Goal: Task Accomplishment & Management: Complete application form

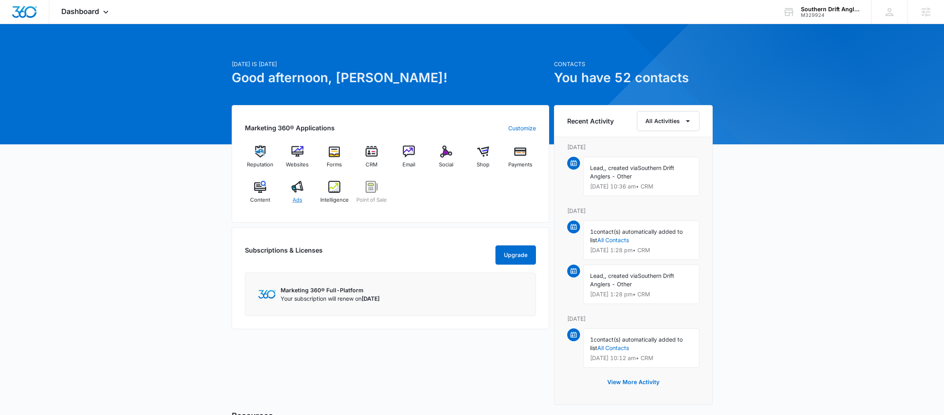
click at [305, 189] on div "Ads" at bounding box center [297, 195] width 31 height 29
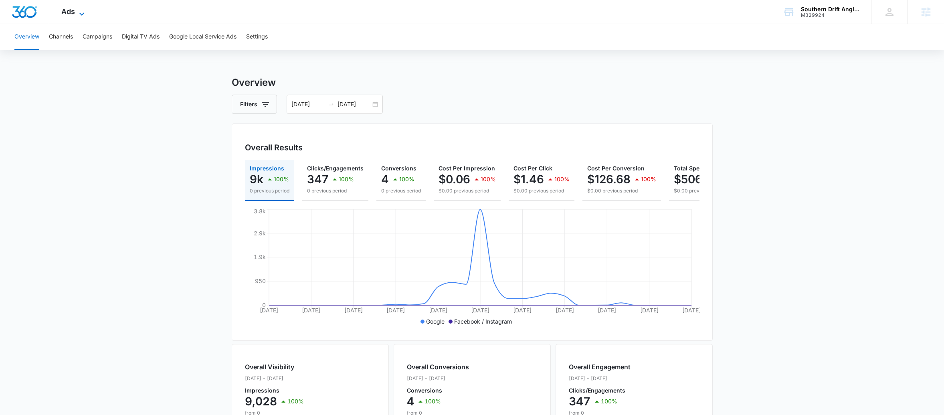
click at [79, 16] on icon at bounding box center [82, 14] width 10 height 10
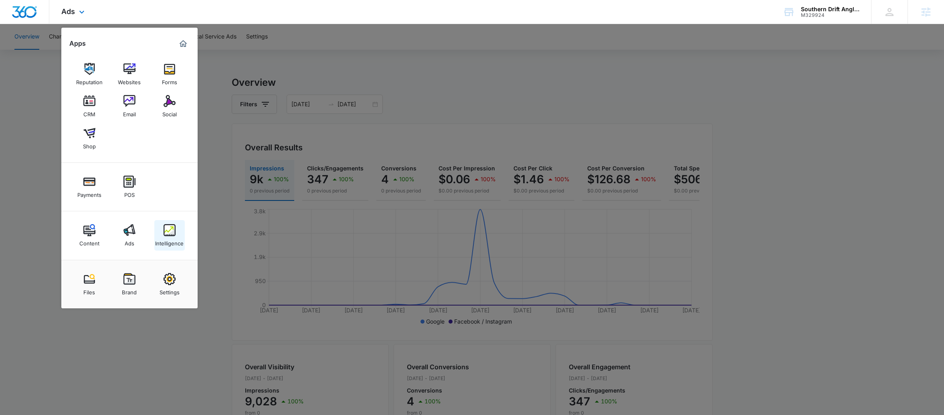
click at [164, 229] on img at bounding box center [170, 230] width 12 height 12
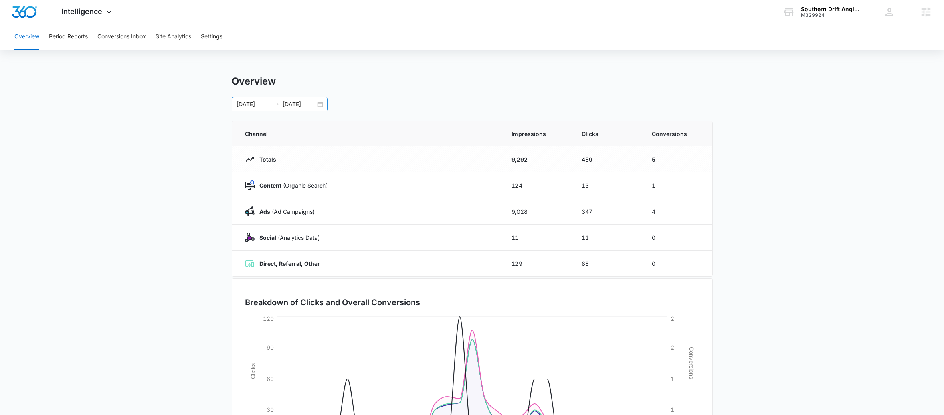
click at [316, 107] on div "07/07/2025 08/06/2025" at bounding box center [280, 104] width 96 height 14
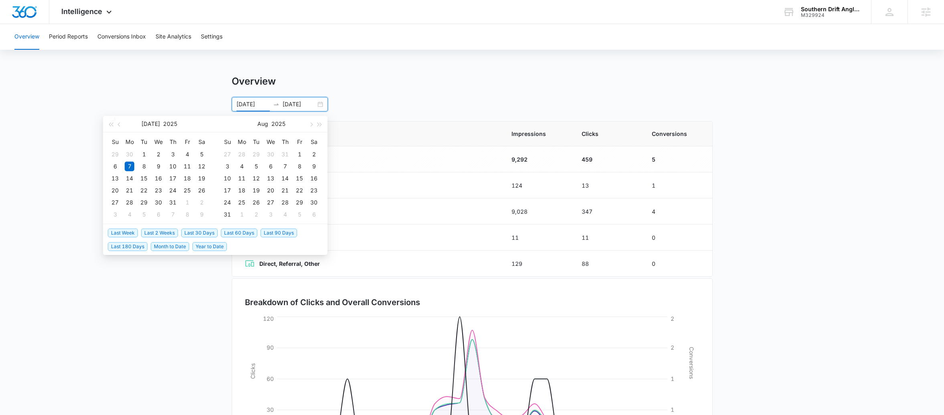
click at [204, 233] on span "Last 30 Days" at bounding box center [199, 233] width 36 height 9
type input "09/08/2025"
type input "10/08/2025"
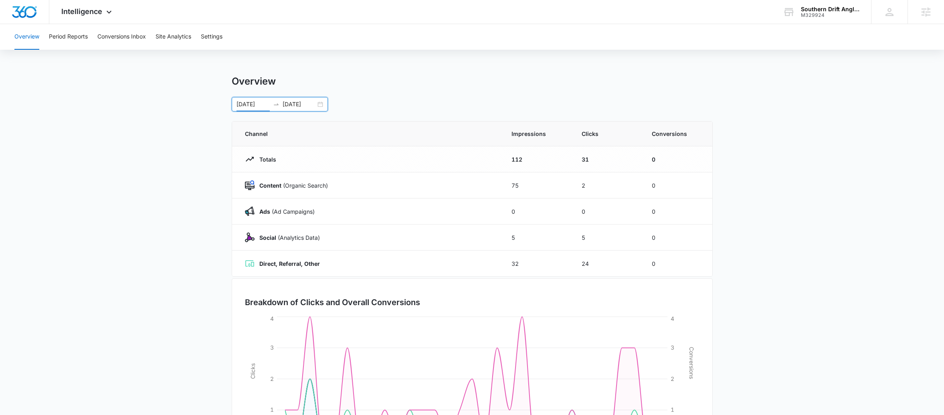
click at [321, 98] on div "09/08/2025 10/08/2025" at bounding box center [280, 104] width 96 height 14
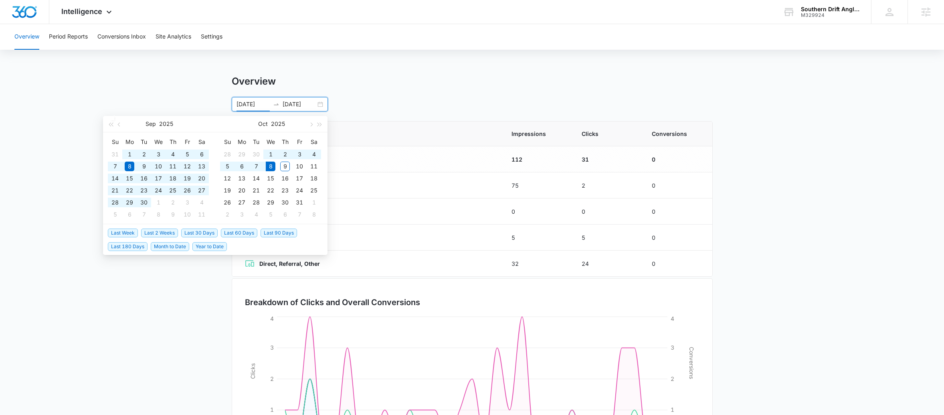
click at [136, 246] on span "Last 180 Days" at bounding box center [128, 246] width 40 height 9
type input "04/11/2025"
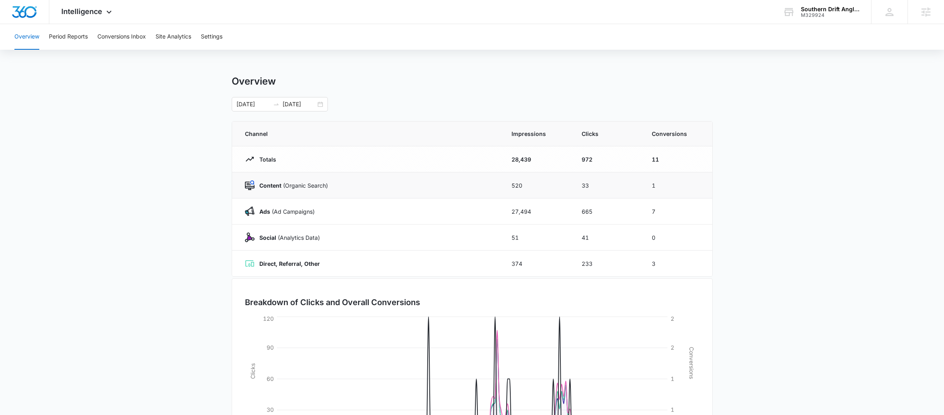
drag, startPoint x: 587, startPoint y: 184, endPoint x: 592, endPoint y: 192, distance: 8.9
click at [592, 192] on td "33" at bounding box center [607, 185] width 70 height 26
click at [668, 182] on td "1" at bounding box center [677, 185] width 70 height 26
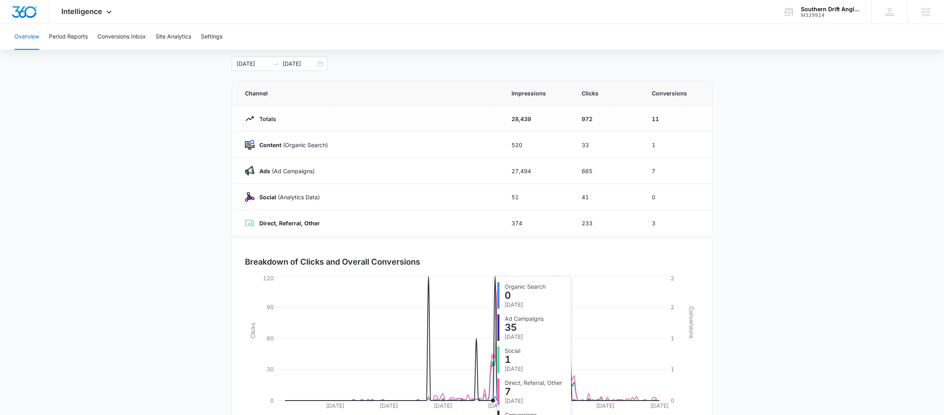
scroll to position [24, 0]
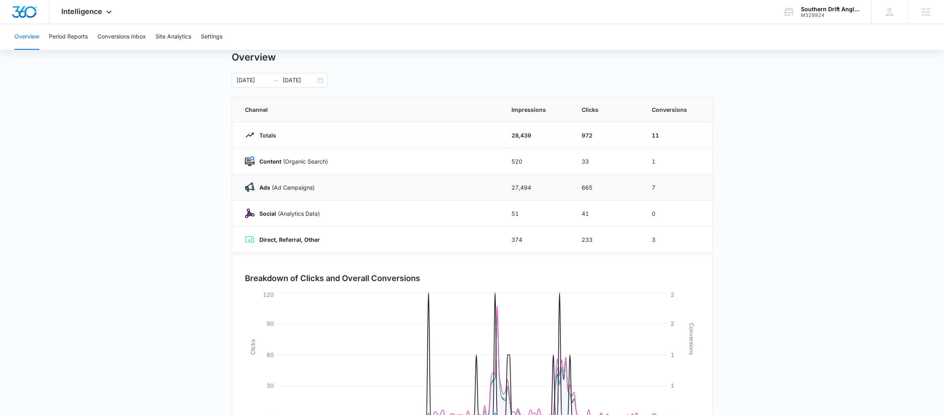
drag, startPoint x: 232, startPoint y: 192, endPoint x: 669, endPoint y: 178, distance: 437.0
click at [669, 178] on tr "Ads (Ad Campaigns) 27,494 665 7" at bounding box center [472, 187] width 480 height 26
click at [91, 11] on span "Intelligence" at bounding box center [81, 11] width 41 height 8
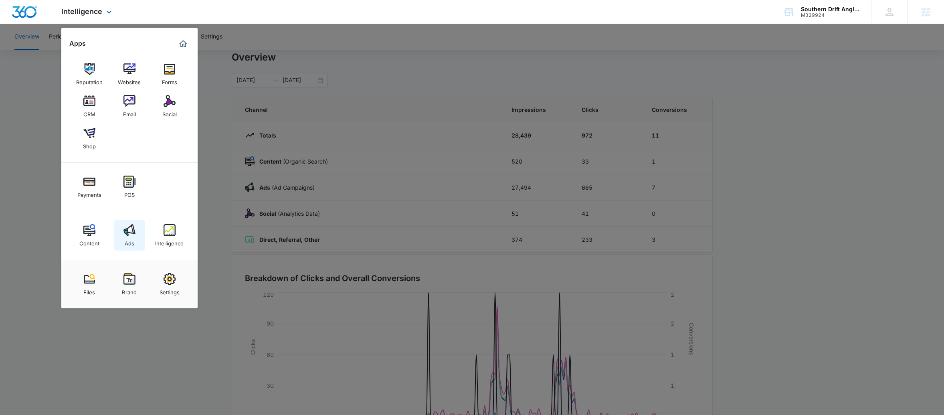
click at [126, 242] on div "Ads" at bounding box center [130, 241] width 10 height 10
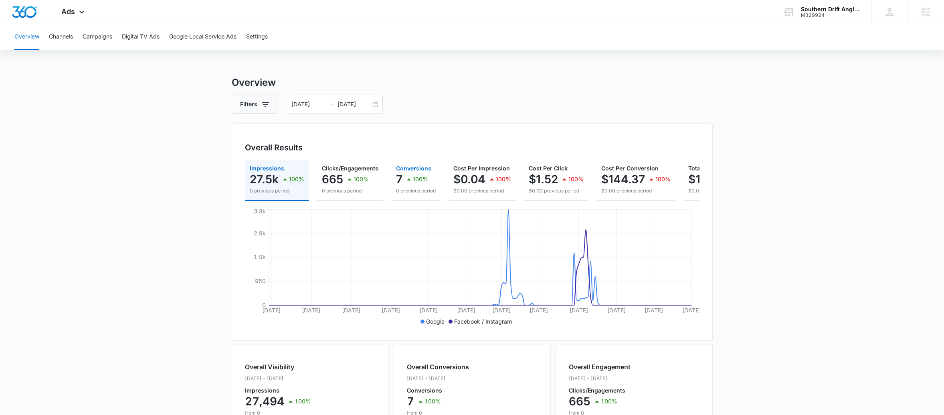
click at [411, 178] on div "100%" at bounding box center [416, 179] width 24 height 16
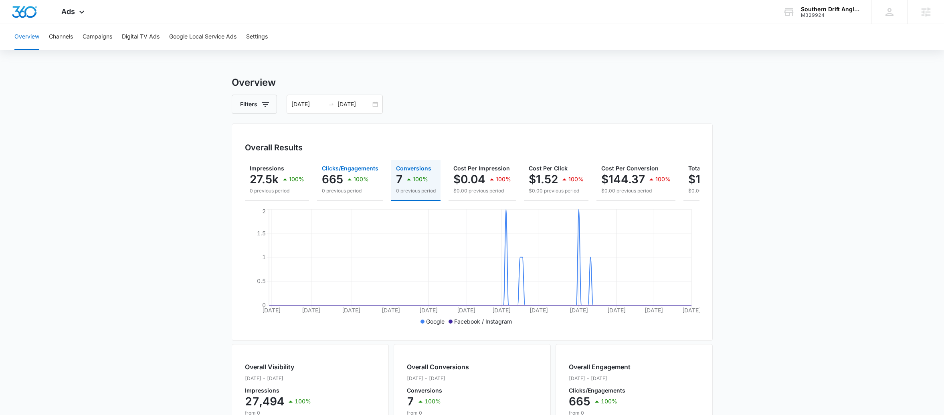
click at [355, 179] on p "100%" at bounding box center [361, 179] width 15 height 6
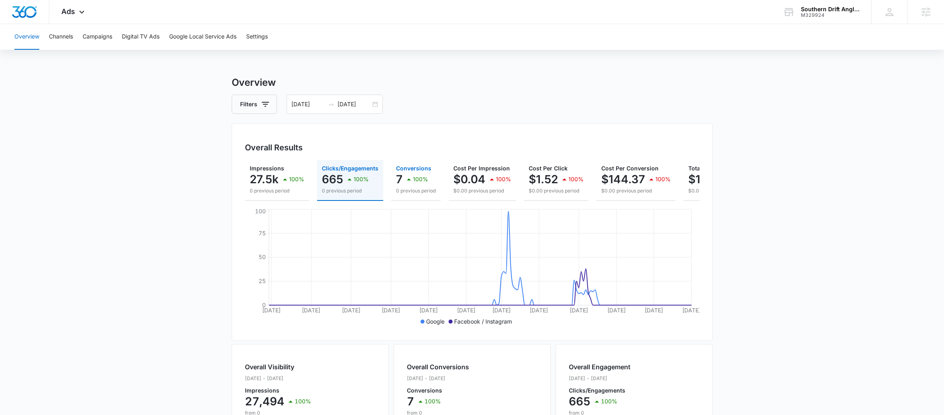
click at [434, 188] on p "0 previous period" at bounding box center [416, 190] width 40 height 7
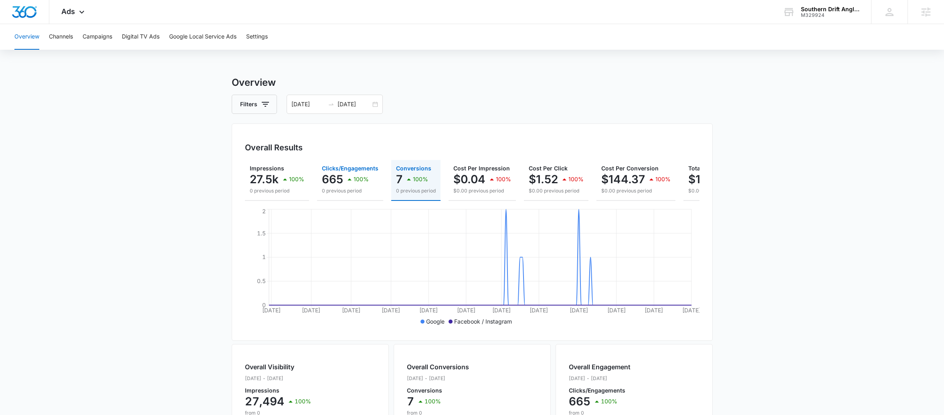
click at [369, 195] on button "Clicks/Engagements 665 100% 0 previous period" at bounding box center [350, 180] width 66 height 41
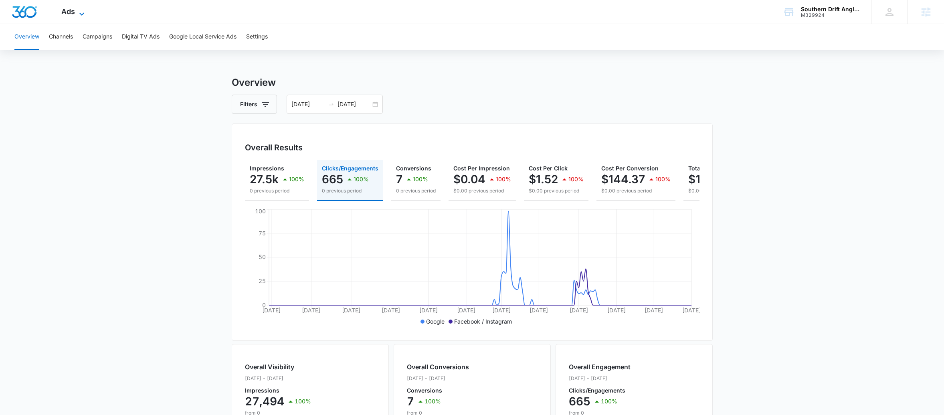
click at [73, 14] on span "Ads" at bounding box center [68, 11] width 14 height 8
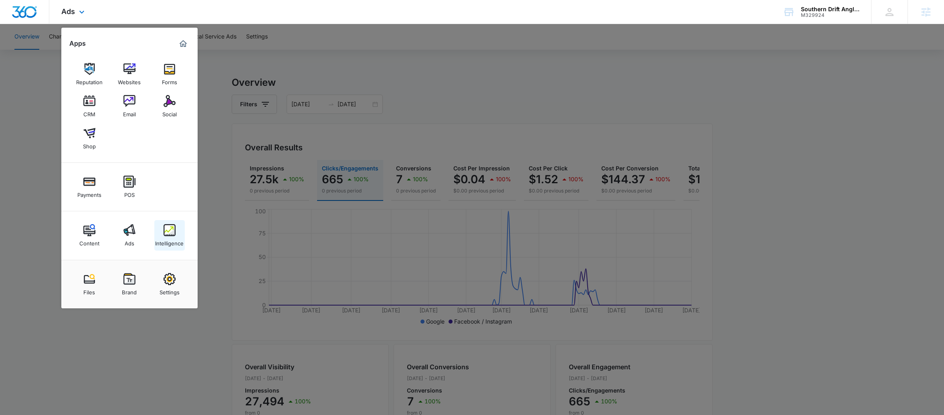
click at [171, 238] on div "Intelligence" at bounding box center [169, 241] width 28 height 10
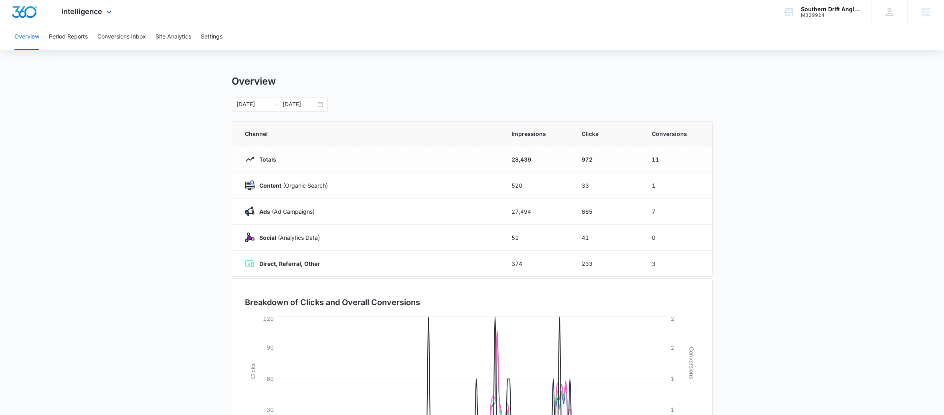
click at [112, 17] on div "Intelligence Apps Reputation Websites Forms CRM Email Social Shop Payments POS …" at bounding box center [87, 12] width 77 height 24
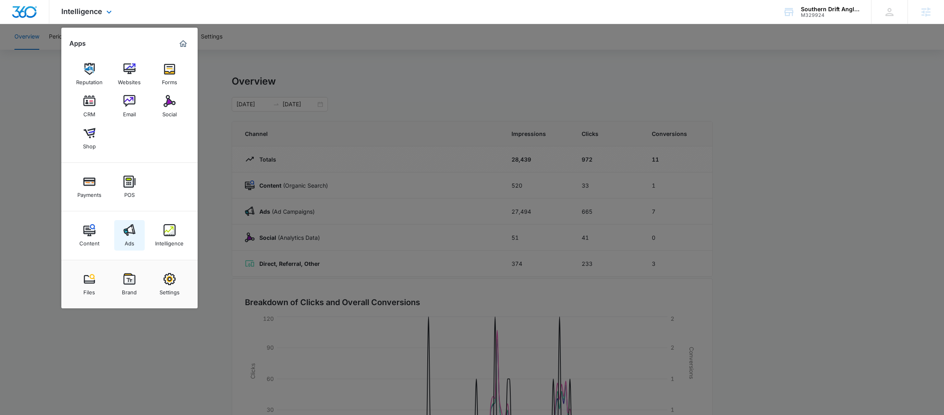
click at [137, 223] on link "Ads" at bounding box center [129, 235] width 30 height 30
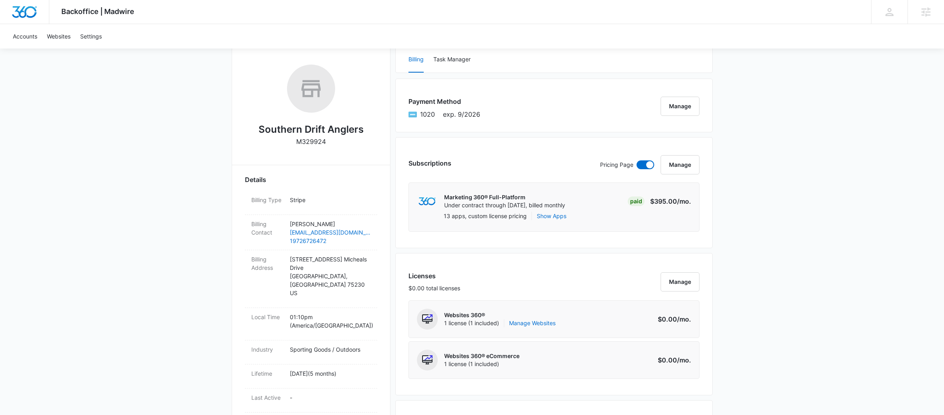
scroll to position [115, 0]
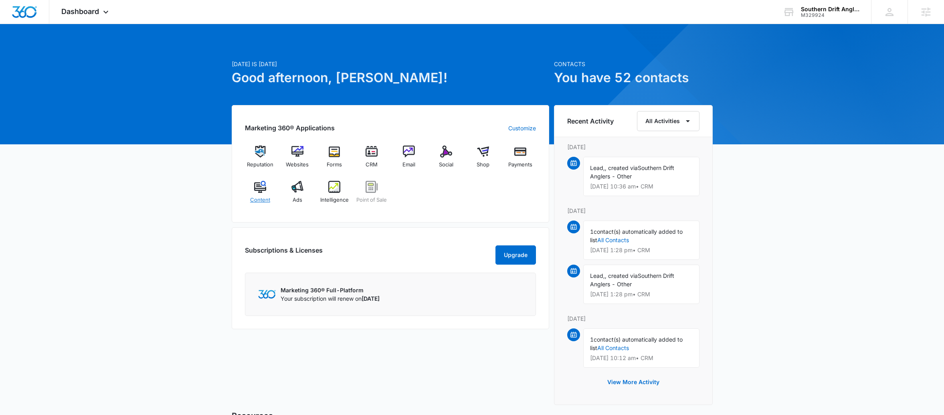
click at [253, 193] on div "Content" at bounding box center [260, 195] width 31 height 29
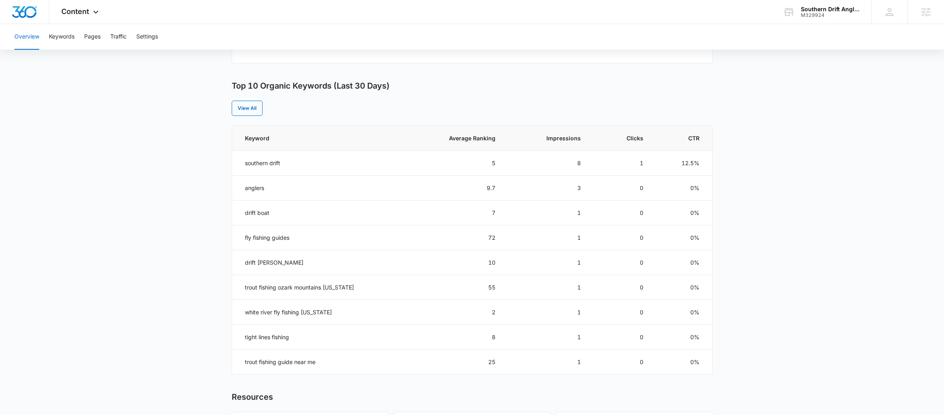
scroll to position [286, 0]
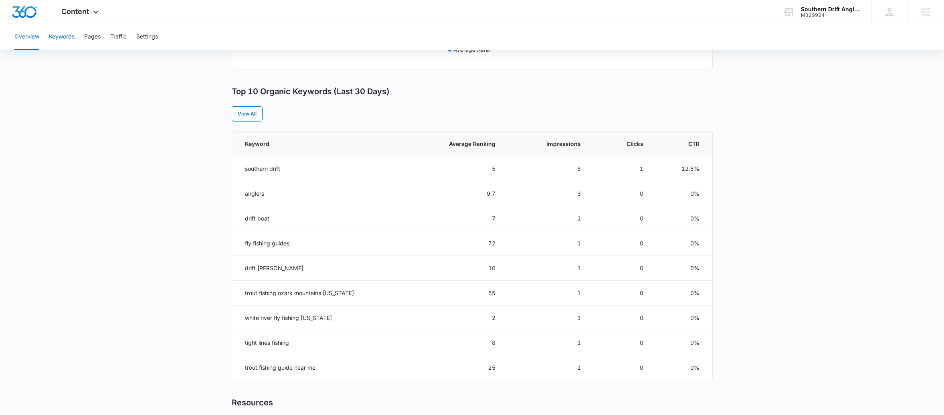
click at [71, 37] on button "Keywords" at bounding box center [62, 37] width 26 height 26
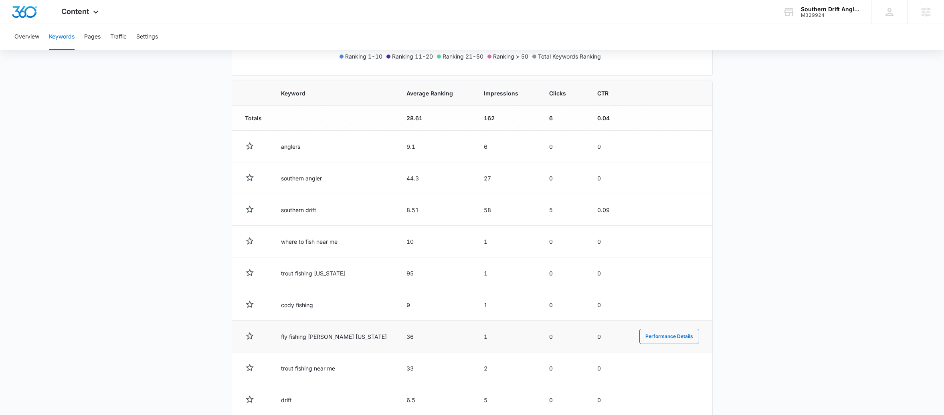
scroll to position [126, 0]
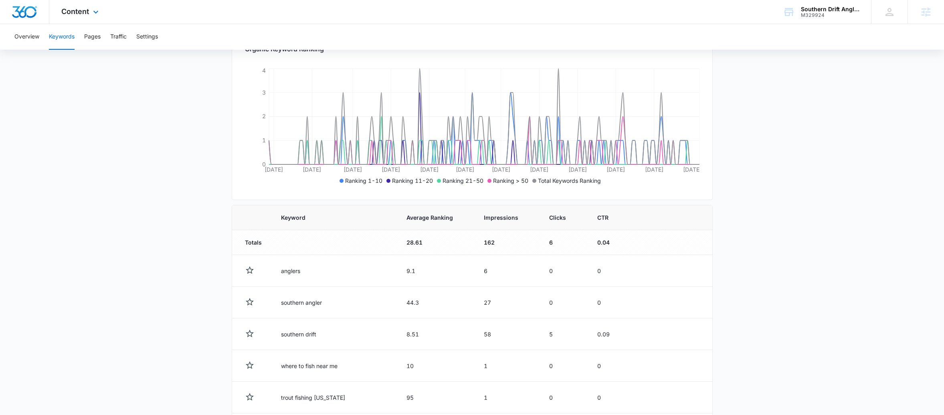
click at [26, 17] on img "Dashboard" at bounding box center [25, 12] width 26 height 12
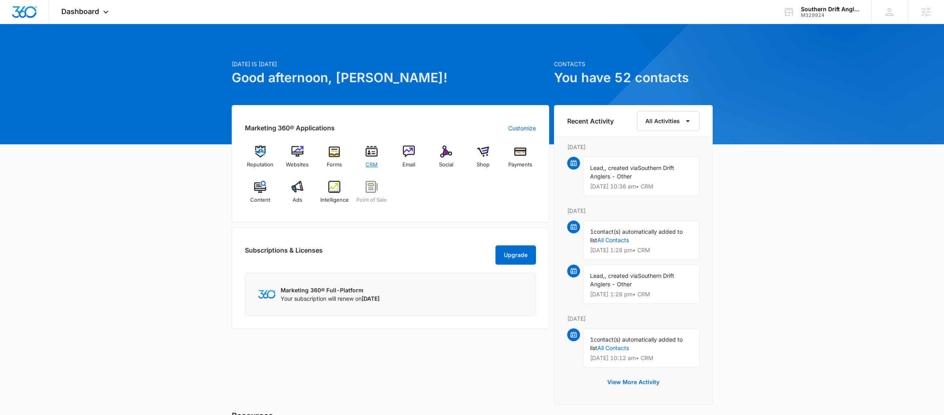
click at [375, 160] on div "CRM" at bounding box center [372, 160] width 31 height 28
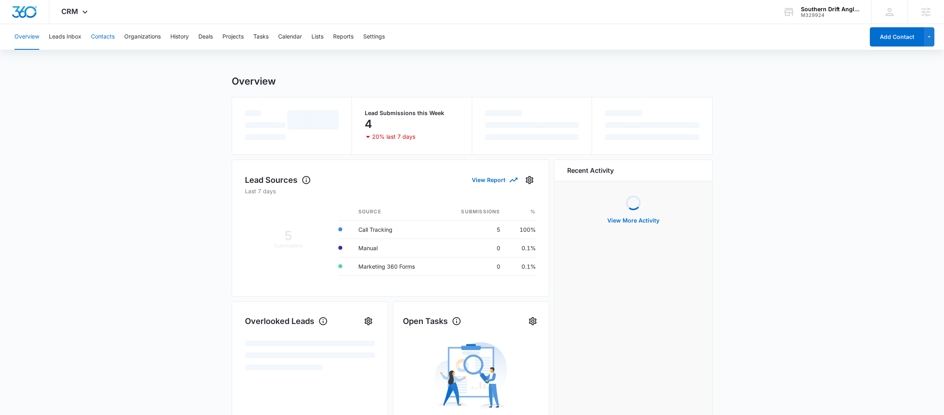
click at [101, 38] on button "Contacts" at bounding box center [103, 37] width 24 height 26
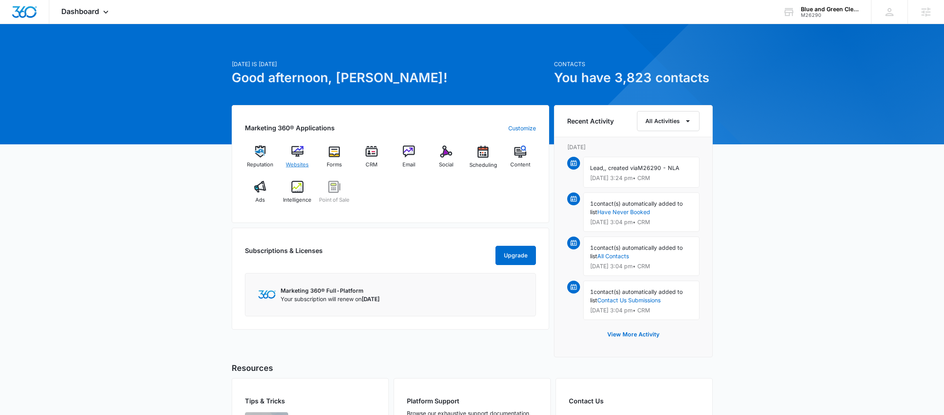
click at [301, 158] on div "Websites" at bounding box center [297, 160] width 31 height 29
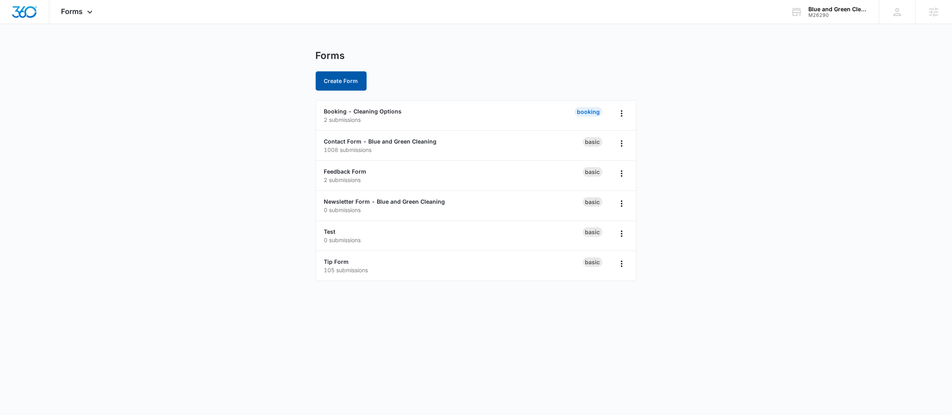
click at [344, 77] on button "Create Form" at bounding box center [341, 80] width 51 height 19
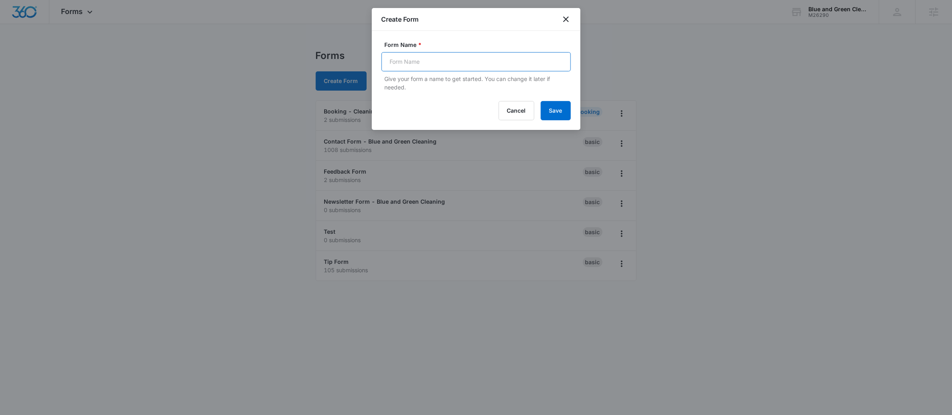
click at [439, 65] on input "Form Name *" at bounding box center [475, 61] width 189 height 19
type input "Free Clean Giveaway"
click at [533, 121] on div "Form Name * Free Clean Giveaway Give your form a name to get started. You can c…" at bounding box center [476, 80] width 209 height 99
click at [553, 113] on button "Save" at bounding box center [556, 110] width 30 height 19
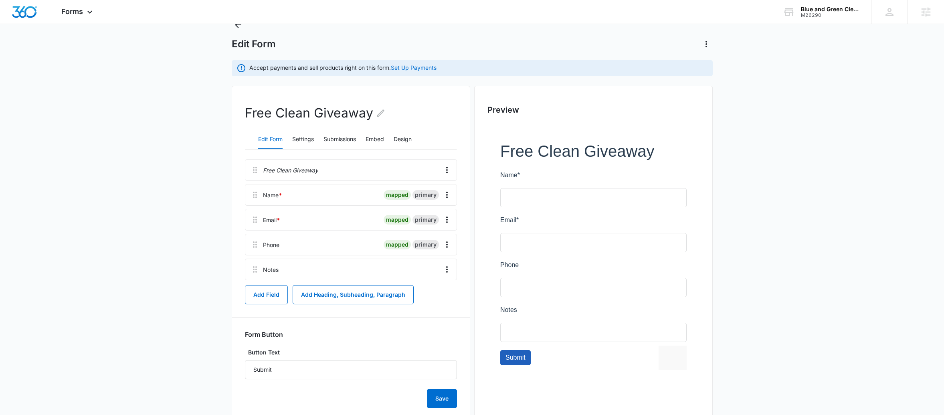
scroll to position [51, 0]
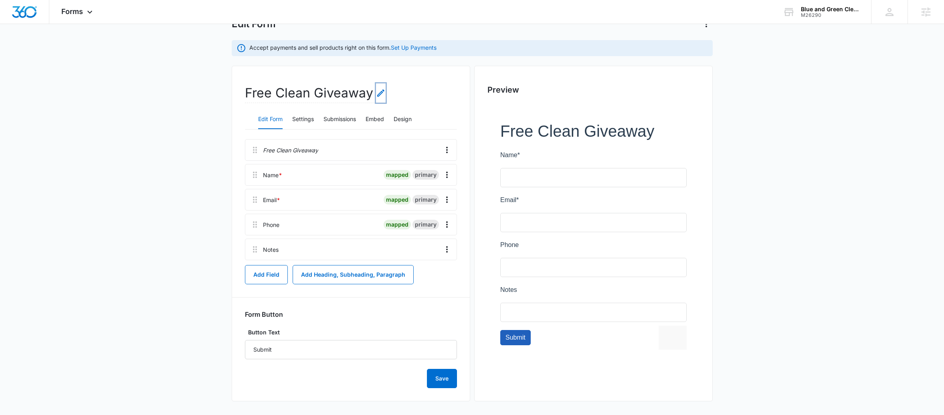
click at [379, 96] on icon "Edit Form Name" at bounding box center [381, 93] width 10 height 10
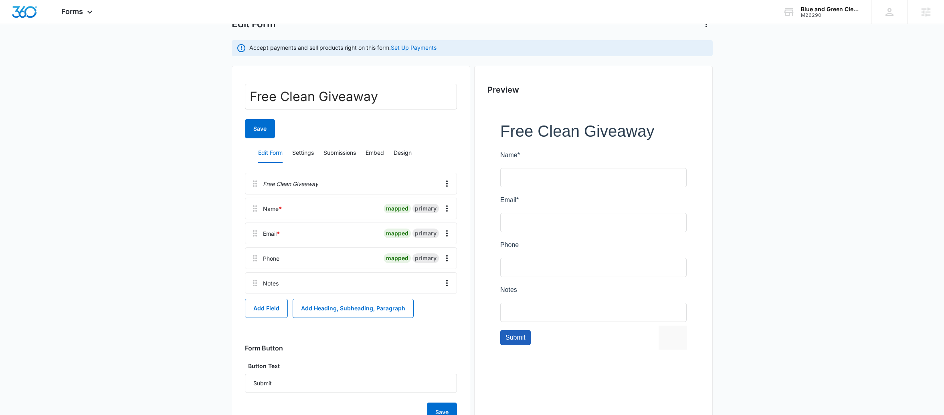
click at [373, 125] on div "Save" at bounding box center [351, 128] width 212 height 19
click at [274, 309] on button "Add Field" at bounding box center [266, 308] width 43 height 19
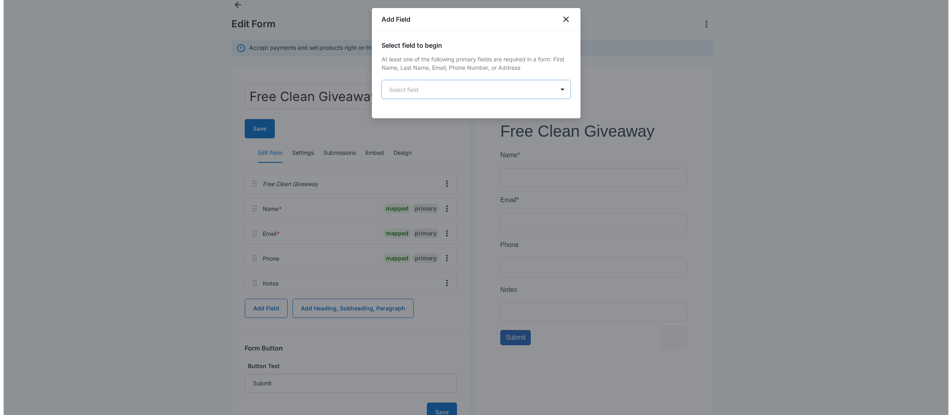
scroll to position [0, 0]
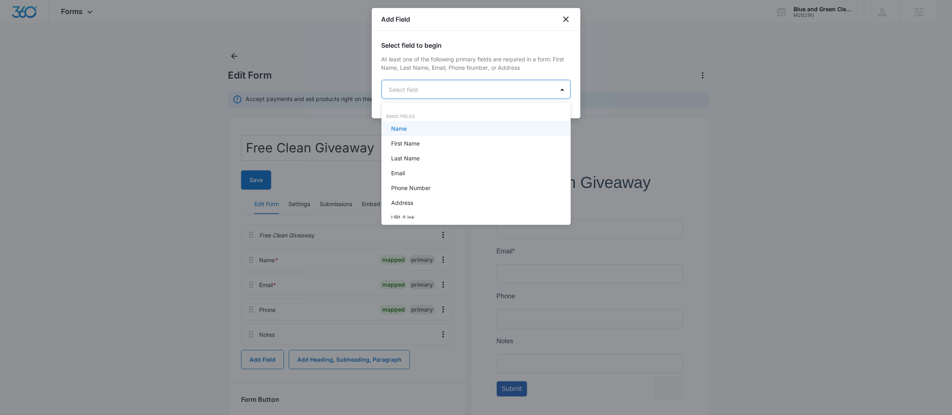
click at [476, 94] on body "Forms Apps Reputation Websites Forms CRM Email Social Scheduling POS Content Ad…" at bounding box center [476, 207] width 952 height 415
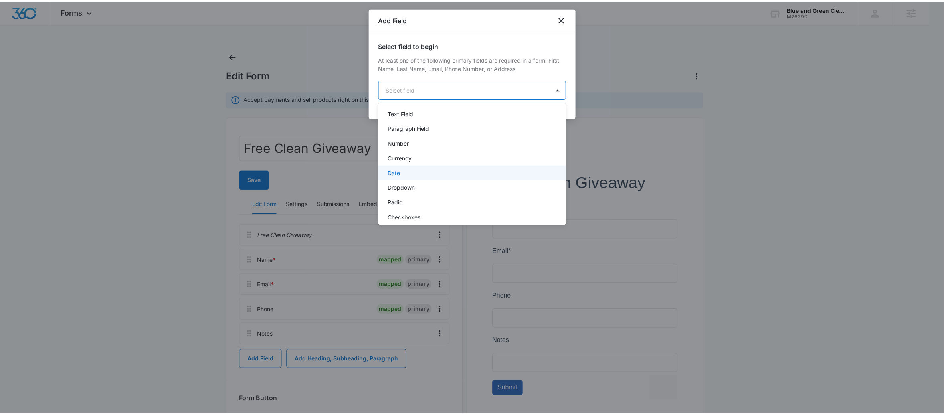
scroll to position [131, 0]
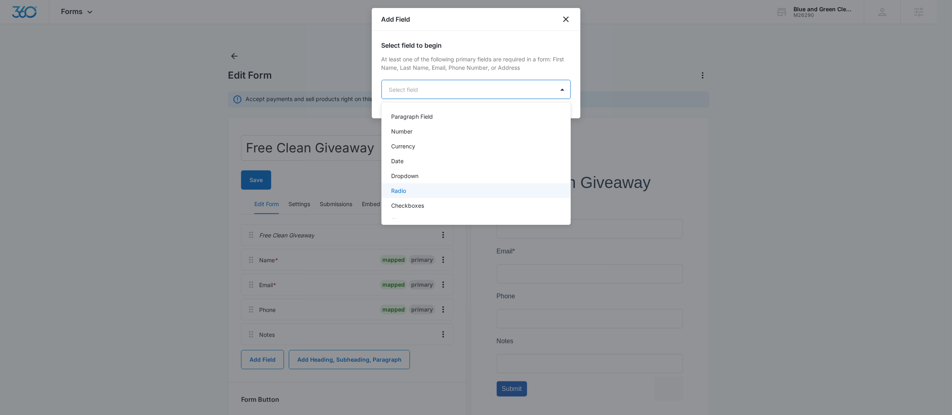
click at [416, 190] on div "Radio" at bounding box center [475, 190] width 168 height 8
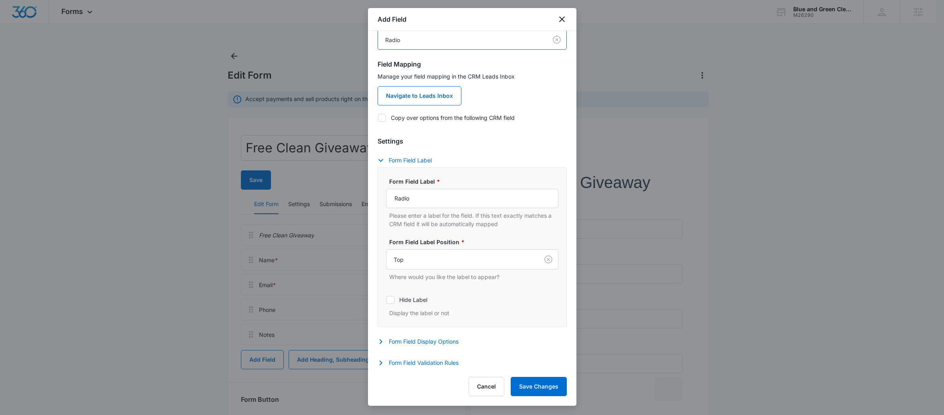
scroll to position [0, 0]
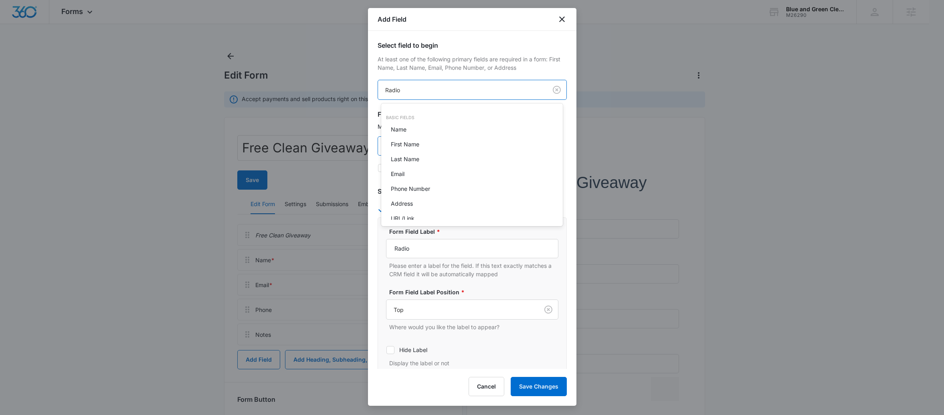
click at [483, 87] on body "Forms Apps Reputation Websites Forms CRM Email Social Scheduling POS Content Ad…" at bounding box center [472, 207] width 944 height 415
click at [483, 87] on div at bounding box center [476, 207] width 952 height 415
click at [483, 88] on body "Forms Apps Reputation Websites Forms CRM Email Social Scheduling POS Content Ad…" at bounding box center [476, 207] width 952 height 415
click at [483, 88] on div at bounding box center [476, 207] width 952 height 415
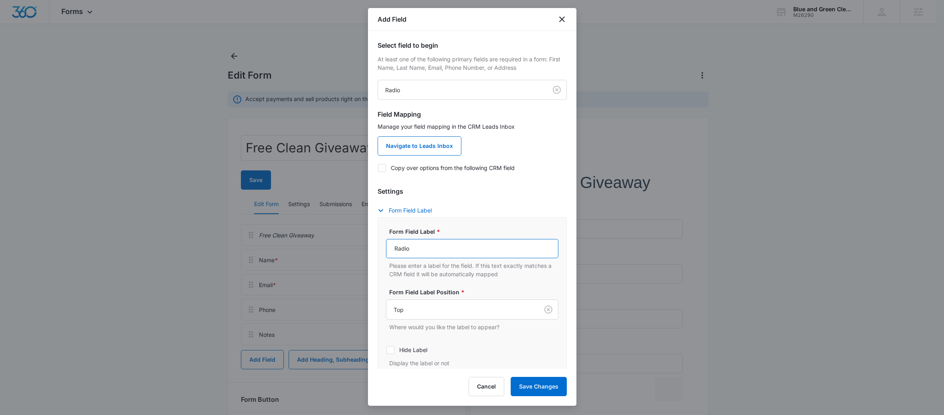
click at [416, 250] on input "Radio" at bounding box center [472, 248] width 172 height 19
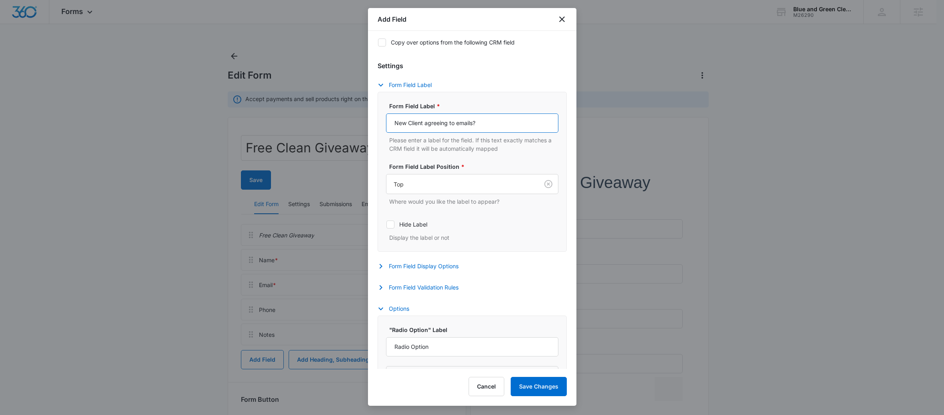
scroll to position [154, 0]
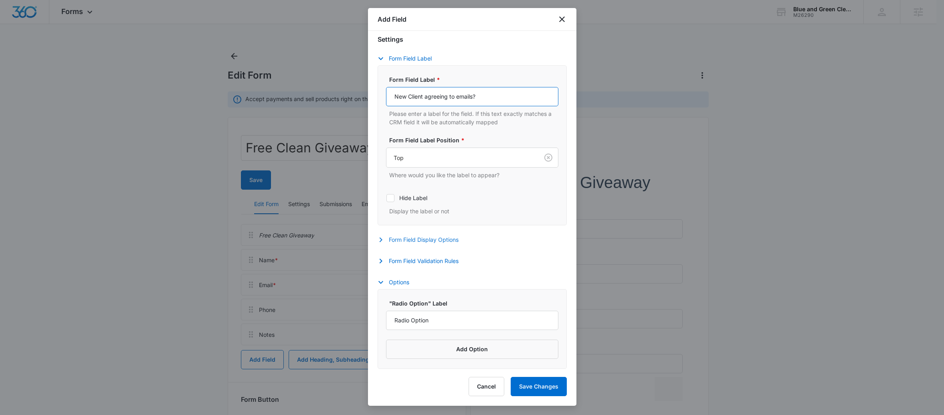
type input "New Client agreeing to emails?"
click at [410, 235] on button "Form Field Display Options" at bounding box center [422, 240] width 89 height 10
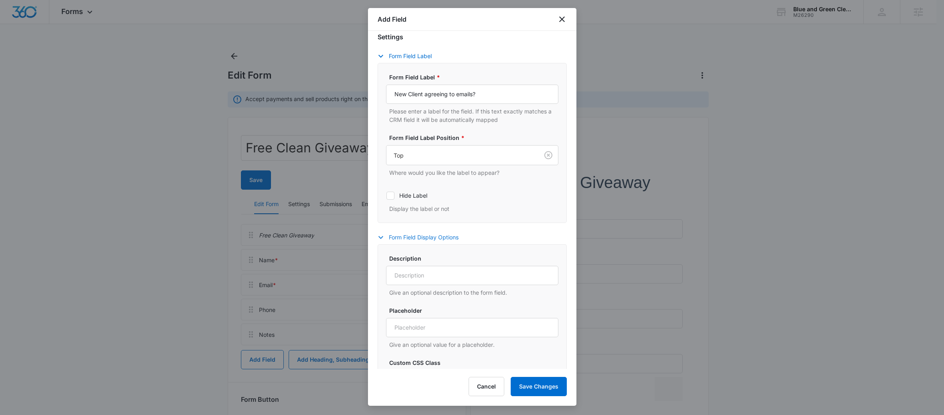
click at [410, 235] on button "Form Field Display Options" at bounding box center [422, 238] width 89 height 10
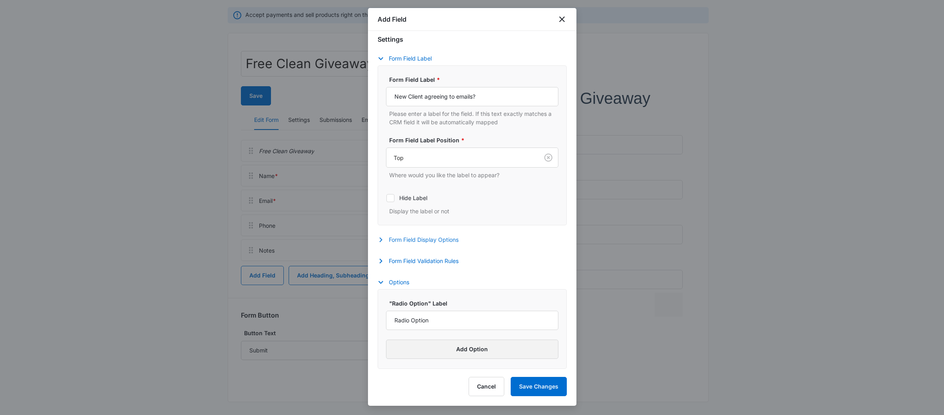
scroll to position [87, 0]
click at [428, 314] on input "Radio Option" at bounding box center [472, 320] width 172 height 19
click at [425, 314] on input "Radio Option" at bounding box center [472, 320] width 172 height 19
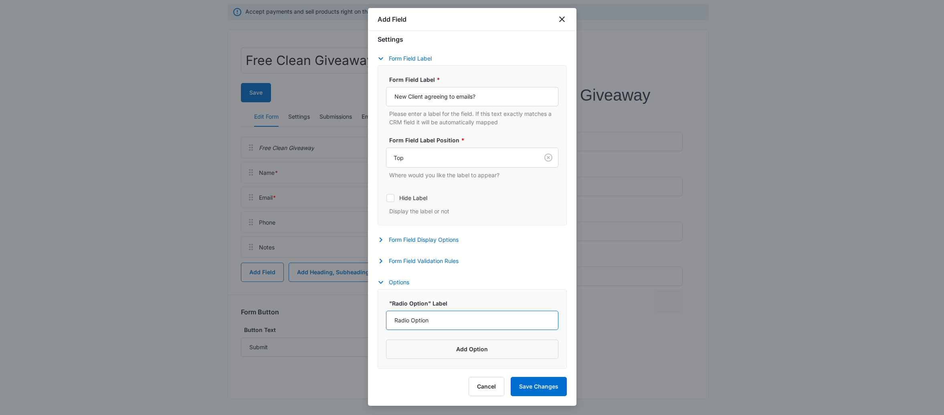
click at [425, 314] on input "Radio Option" at bounding box center [472, 320] width 172 height 19
click at [425, 319] on input "Radio Option" at bounding box center [472, 320] width 172 height 19
type input "Yes"
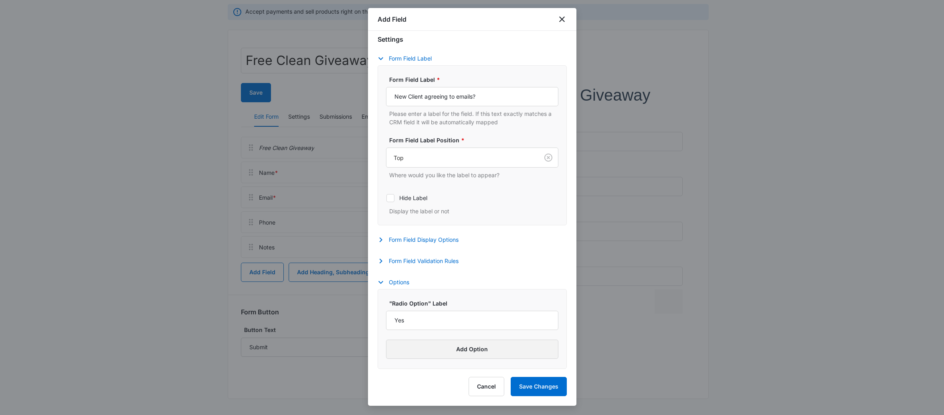
click at [433, 351] on button "Add Option" at bounding box center [472, 349] width 172 height 19
click at [417, 363] on input "Label" at bounding box center [465, 358] width 158 height 19
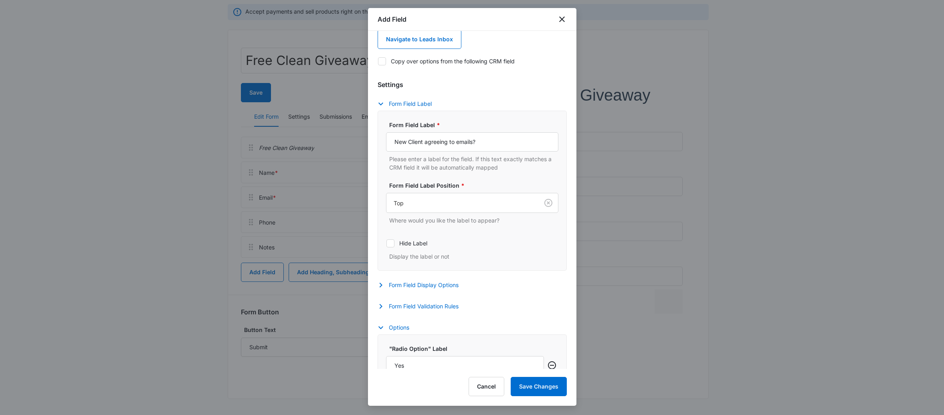
scroll to position [94, 0]
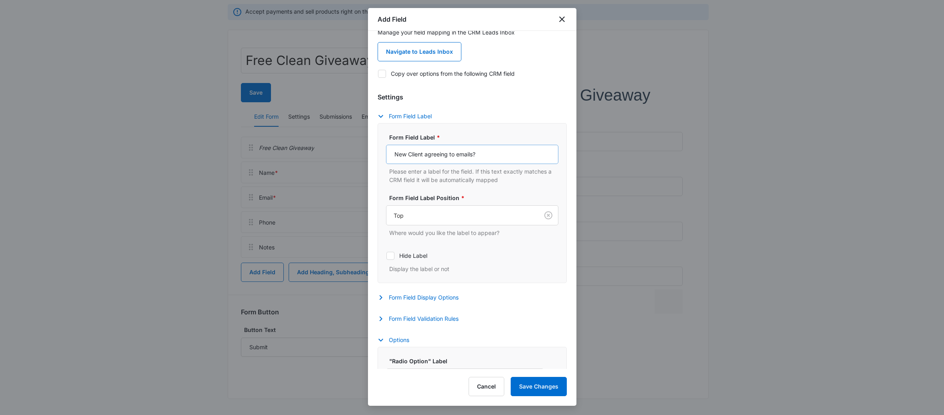
type input "No"
click at [449, 156] on input "New Client agreeing to emails?" at bounding box center [472, 154] width 172 height 19
drag, startPoint x: 449, startPoint y: 156, endPoint x: 426, endPoint y: 158, distance: 23.3
click at [426, 158] on input "New Client agreeing to emails?" at bounding box center [472, 154] width 172 height 19
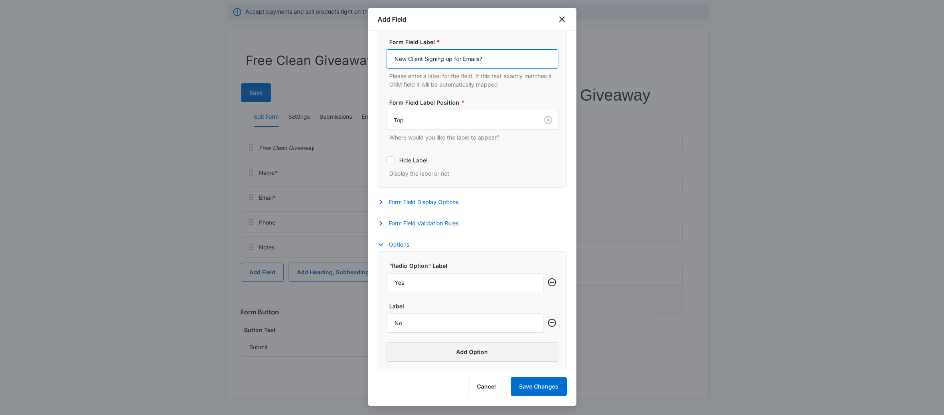
scroll to position [195, 0]
type input "New Client Signing up for Emails?"
click at [527, 382] on button "Save Changes" at bounding box center [539, 386] width 56 height 19
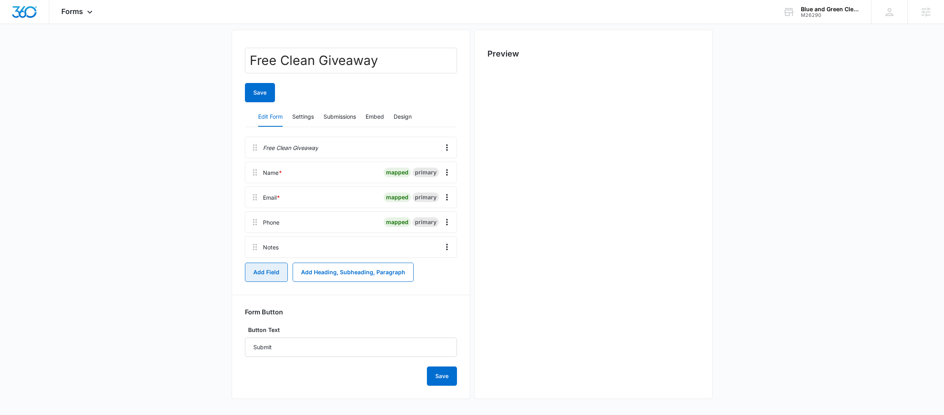
scroll to position [0, 0]
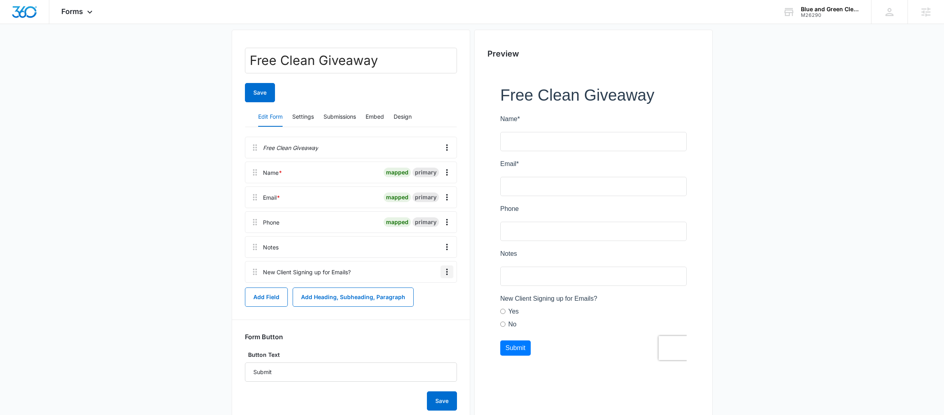
click at [447, 269] on icon "Overflow Menu" at bounding box center [447, 272] width 2 height 6
click at [278, 295] on button "Add Field" at bounding box center [266, 297] width 43 height 19
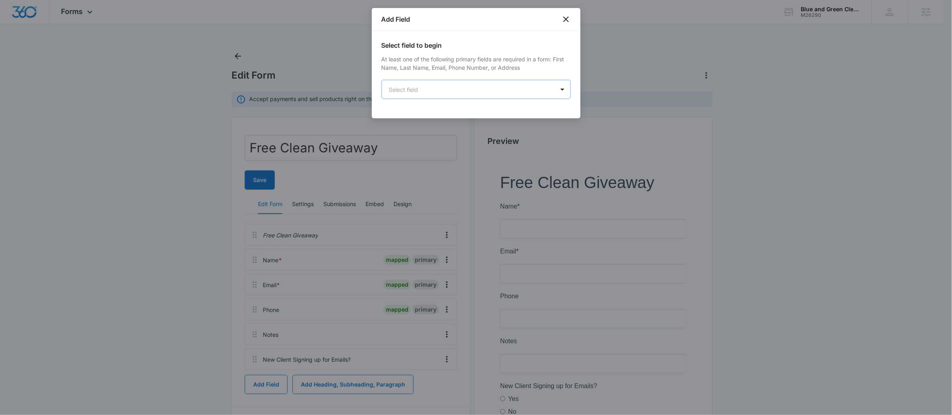
click at [498, 97] on body "Forms Apps Reputation Websites Forms CRM Email Social Scheduling POS Content Ad…" at bounding box center [476, 263] width 952 height 527
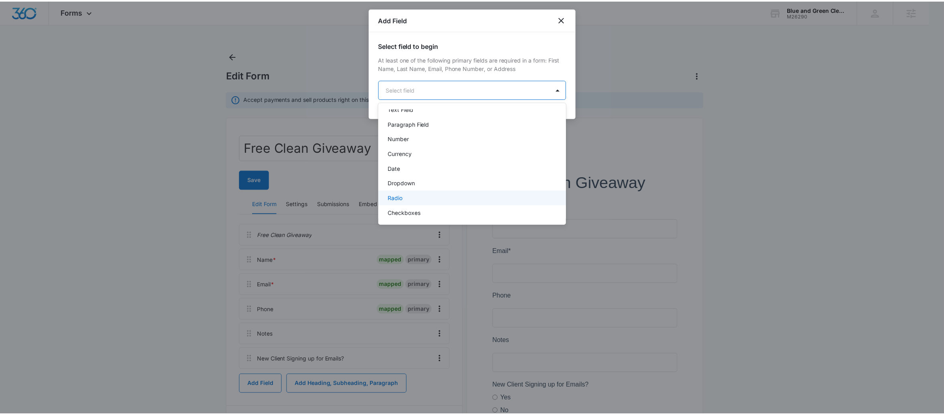
scroll to position [125, 0]
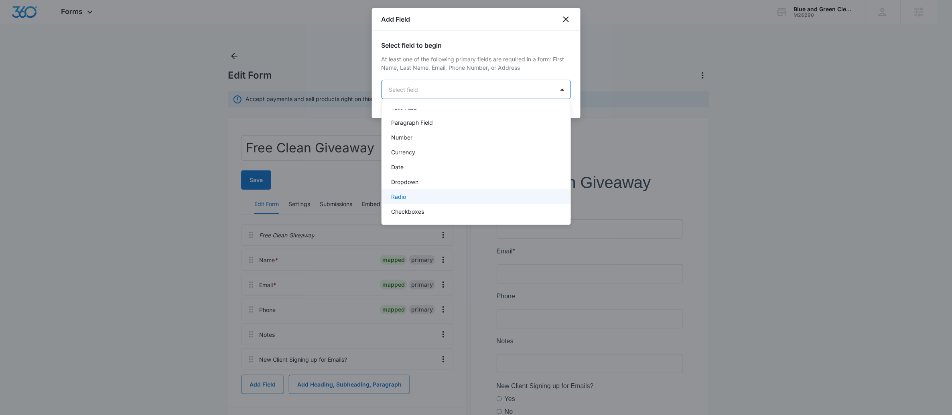
click at [430, 199] on div "Radio" at bounding box center [475, 196] width 168 height 8
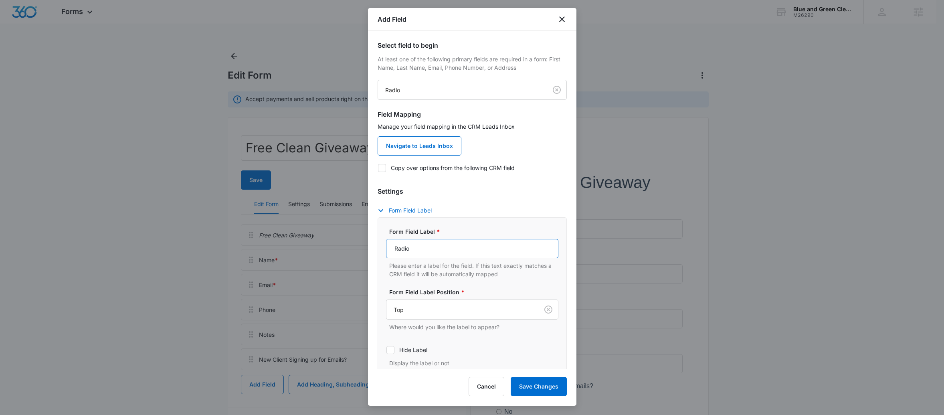
click at [438, 249] on input "Radio" at bounding box center [472, 248] width 172 height 19
click at [448, 247] on input "Current Client who left a Review?" at bounding box center [472, 248] width 172 height 19
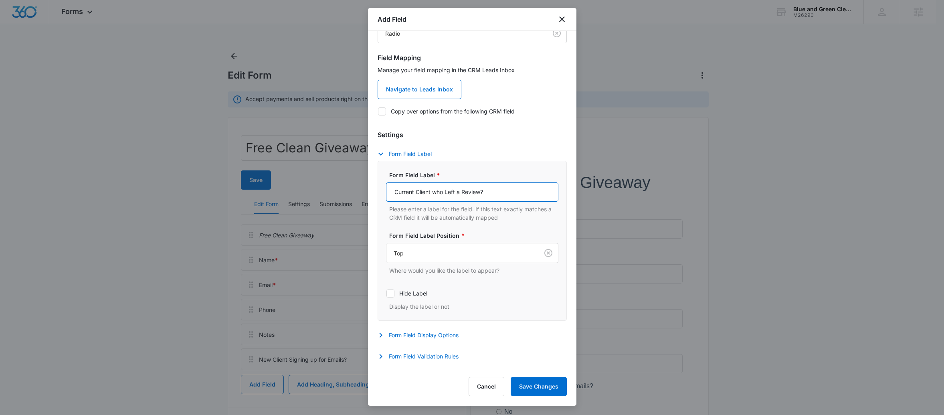
scroll to position [154, 0]
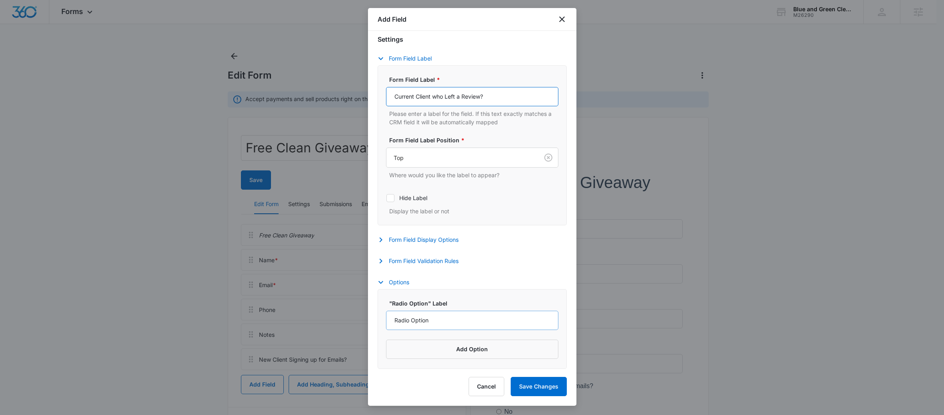
type input "Current Client who Left a Review?"
click at [435, 316] on input "Radio Option" at bounding box center [472, 320] width 172 height 19
type input "Yes"
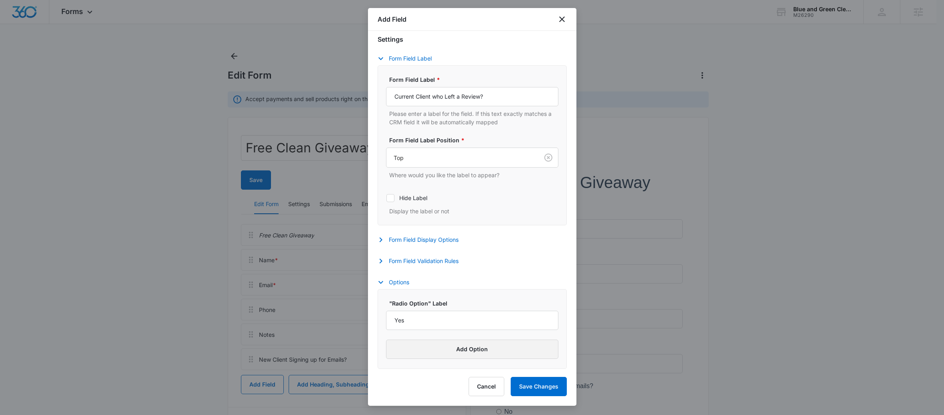
click at [446, 349] on button "Add Option" at bounding box center [472, 349] width 172 height 19
click at [421, 355] on input "Label" at bounding box center [465, 358] width 158 height 19
type input "No"
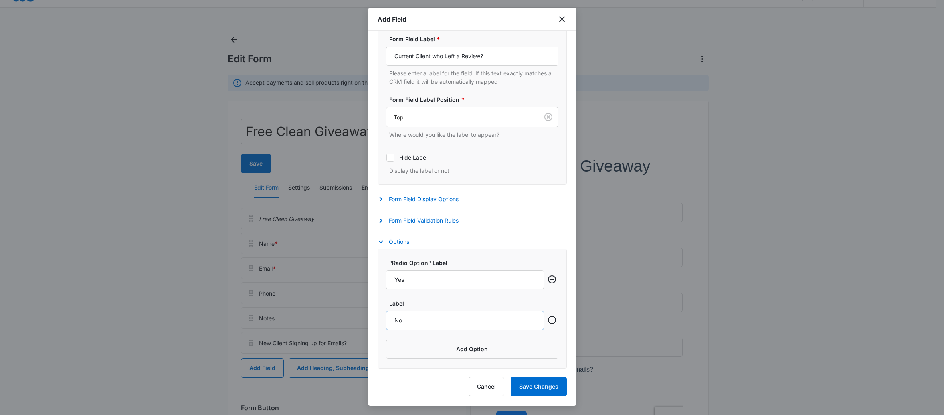
scroll to position [113, 0]
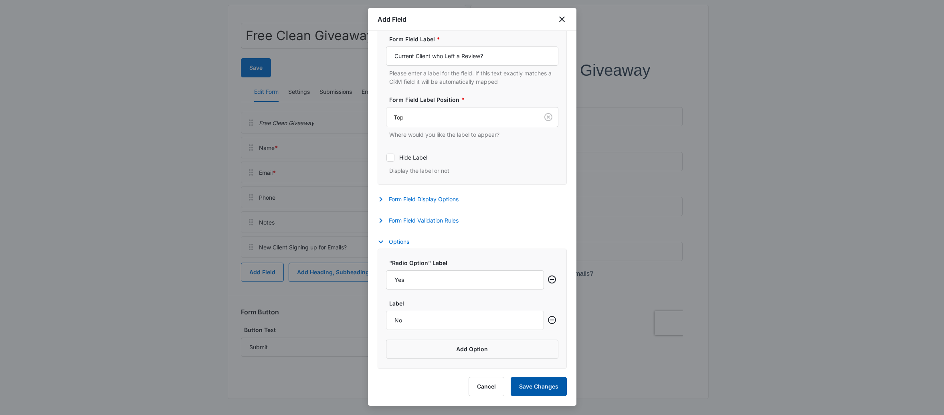
click at [529, 383] on button "Save Changes" at bounding box center [539, 386] width 56 height 19
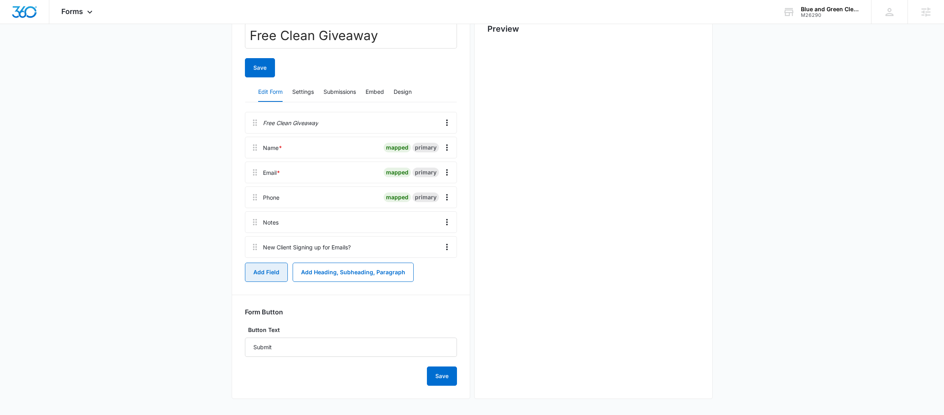
scroll to position [0, 0]
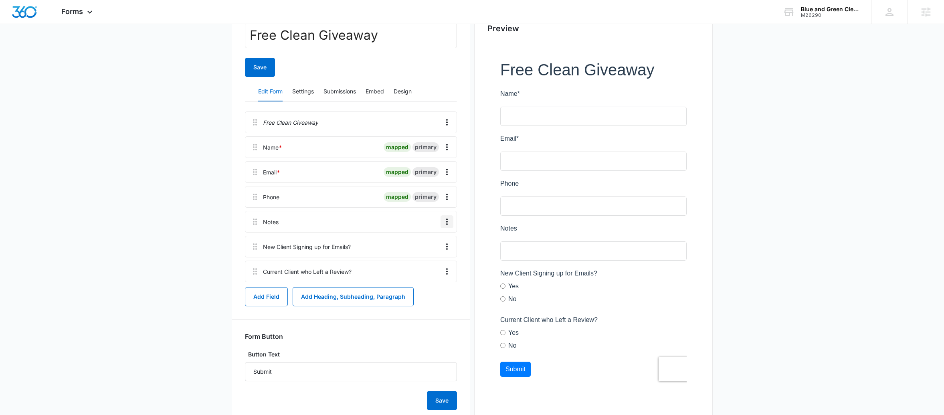
click at [447, 224] on icon "Overflow Menu" at bounding box center [447, 222] width 2 height 6
click at [426, 259] on div "Delete" at bounding box center [425, 257] width 17 height 6
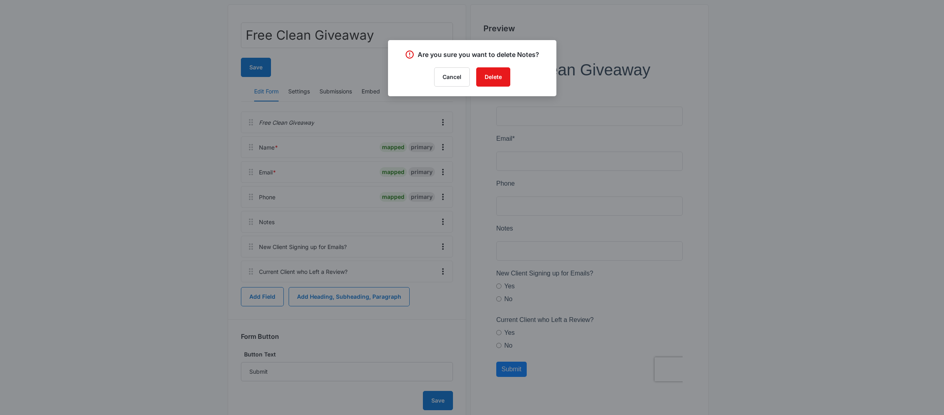
click at [483, 91] on div "Are you sure you want to delete Notes? Cancel Delete" at bounding box center [472, 68] width 168 height 56
click at [483, 88] on div "Are you sure you want to delete Notes? Cancel Delete" at bounding box center [472, 68] width 168 height 56
click at [494, 80] on button "Delete" at bounding box center [493, 76] width 34 height 19
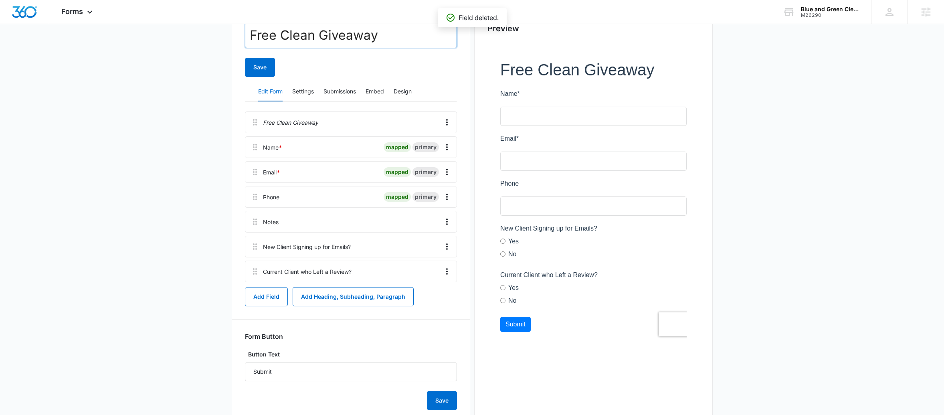
click at [284, 37] on input "Free Clean Giveaway" at bounding box center [351, 35] width 212 height 26
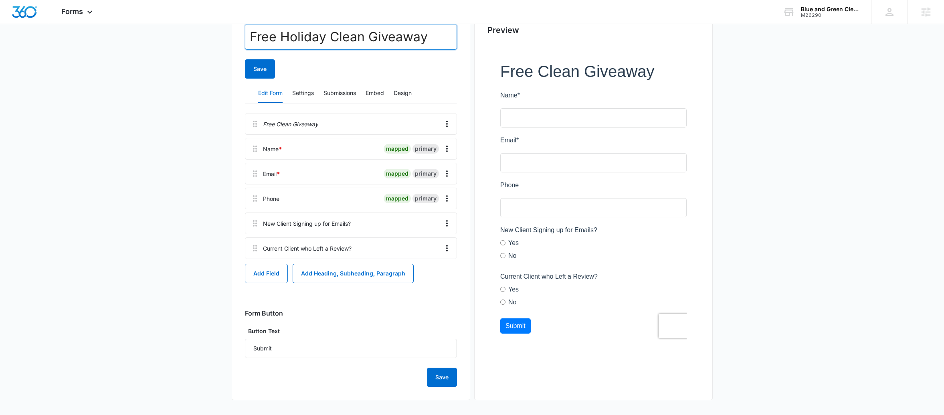
scroll to position [113, 0]
type input "Free Holiday Clean Giveaway"
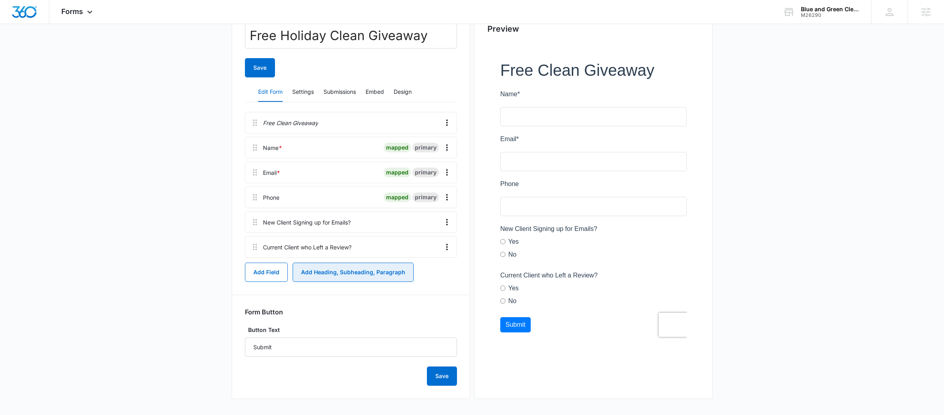
click at [376, 267] on button "Add Heading, Subheading, Paragraph" at bounding box center [353, 272] width 121 height 19
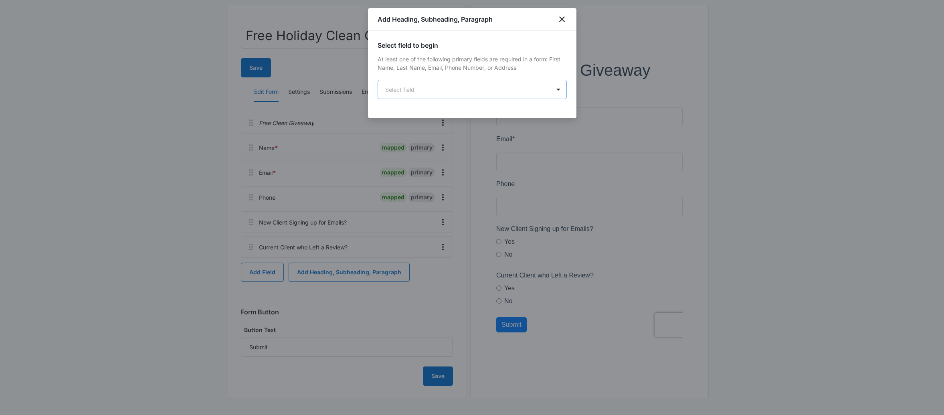
scroll to position [0, 0]
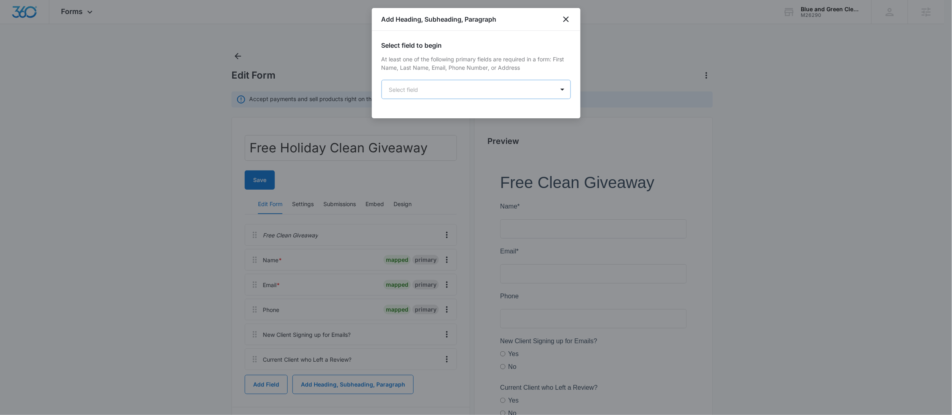
click at [472, 86] on body "Forms Apps Reputation Websites Forms CRM Email Social Scheduling POS Content Ad…" at bounding box center [476, 263] width 952 height 527
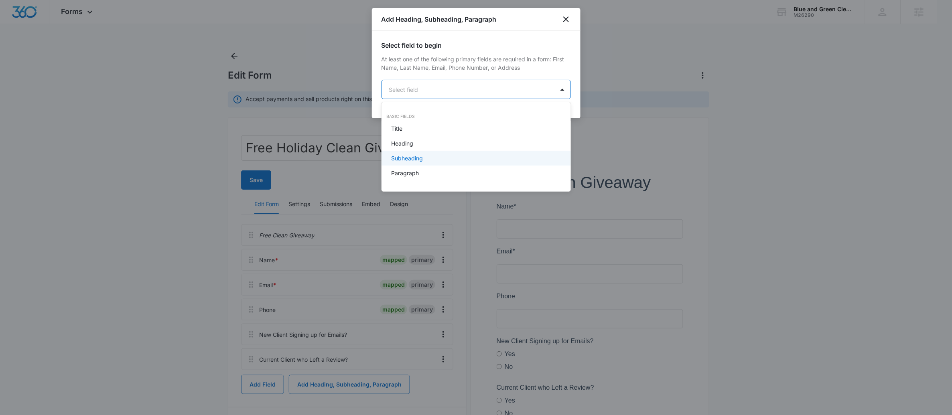
click at [442, 158] on div "Subheading" at bounding box center [475, 158] width 168 height 8
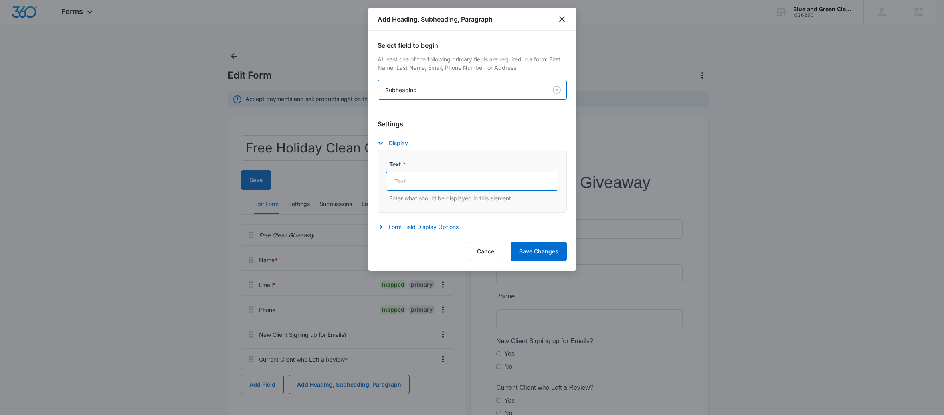
click at [438, 184] on input "Text *" at bounding box center [472, 181] width 172 height 19
type input "W"
paste input "New clients who join our mailing list and current clients who leave a Google re…"
click at [531, 186] on input "New clients who join our mailing list and current clients who leave a Google re…" at bounding box center [472, 181] width 172 height 19
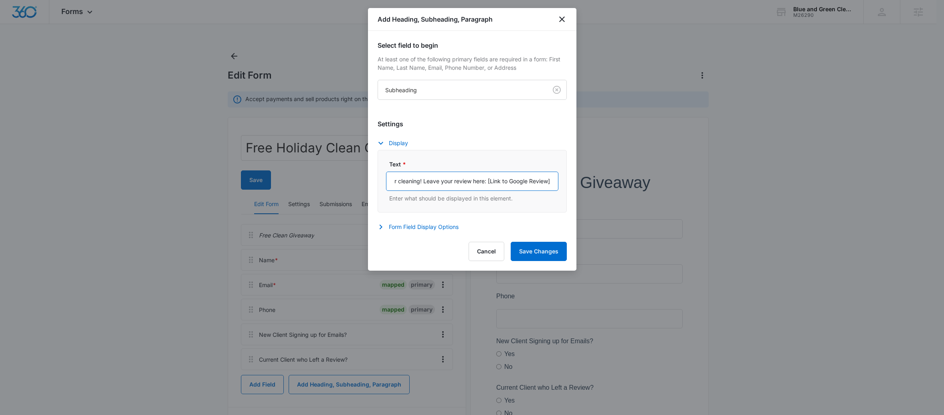
drag, startPoint x: 533, startPoint y: 183, endPoint x: 566, endPoint y: 183, distance: 32.9
click at [566, 183] on div "Text * New clients who join our mailing list and current clients who leave a Go…" at bounding box center [472, 181] width 189 height 63
click at [529, 182] on input "New clients who join our mailing list and current clients who leave a Google re…" at bounding box center [472, 181] width 172 height 19
drag, startPoint x: 487, startPoint y: 184, endPoint x: 570, endPoint y: 184, distance: 83.0
click at [570, 184] on div "Select field to begin At least one of the following primary fields are required…" at bounding box center [472, 132] width 209 height 203
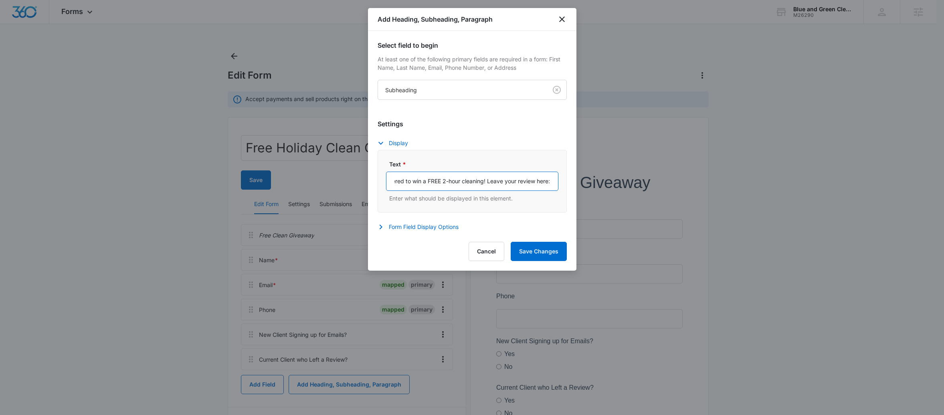
scroll to position [0, 245]
paste input "https://g.page/r/CUWqXqLe1-GJEBM/review"
type input "New clients who join our mailing list and current clients who leave a Google re…"
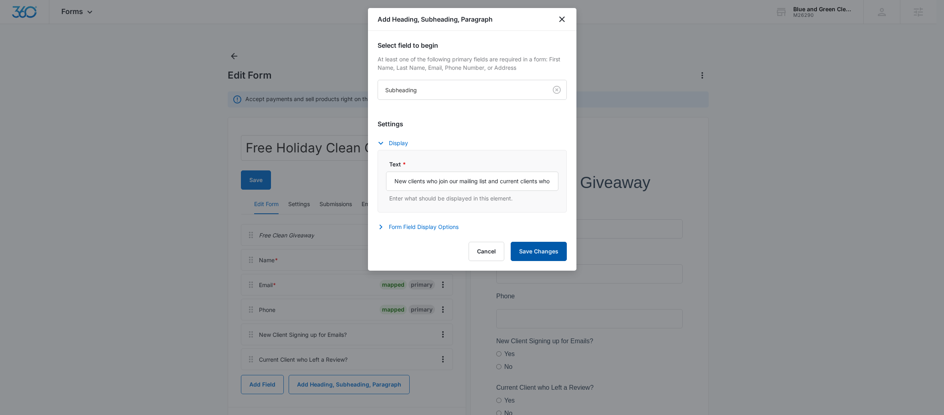
click at [542, 255] on button "Save Changes" at bounding box center [539, 251] width 56 height 19
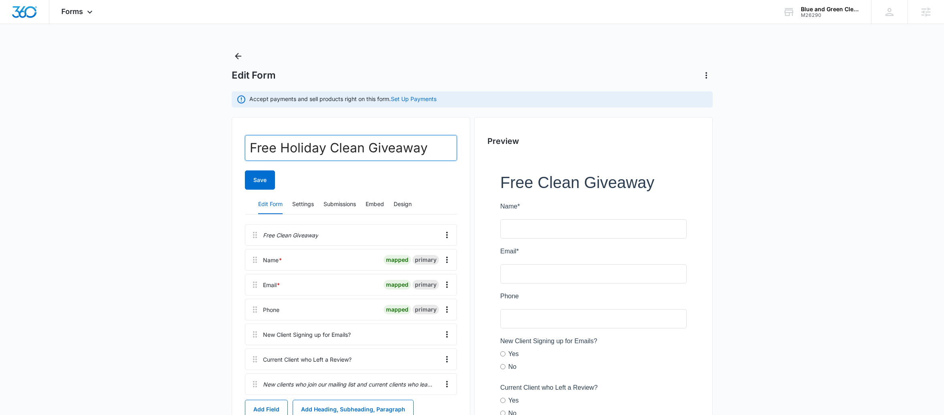
click at [407, 152] on input "Free Holiday Clean Giveaway" at bounding box center [351, 148] width 212 height 26
paste input "Win a Free 2-Hour Clean!"
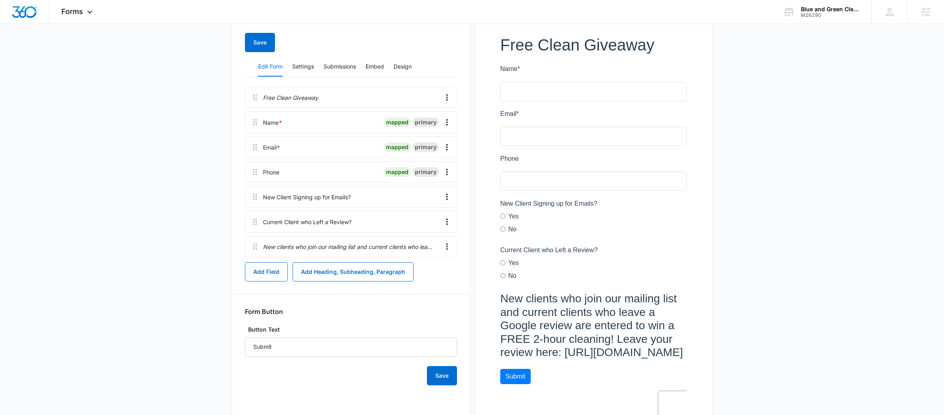
scroll to position [71, 0]
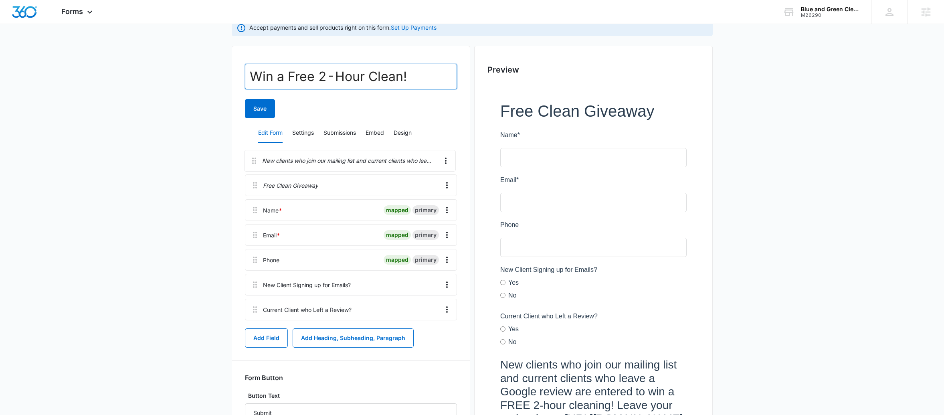
drag, startPoint x: 254, startPoint y: 314, endPoint x: 254, endPoint y: 156, distance: 158.0
click at [254, 156] on div "Free Clean Giveaway Name * mapped primary Email * mapped primary Phone mapped p…" at bounding box center [351, 238] width 212 height 171
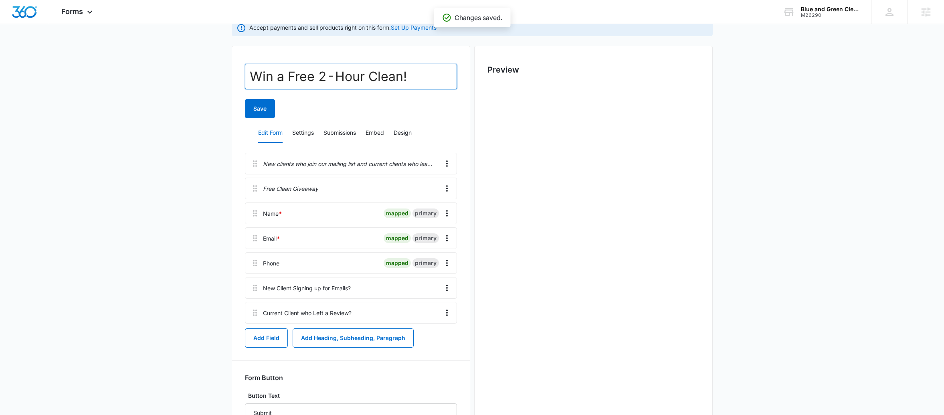
scroll to position [0, 0]
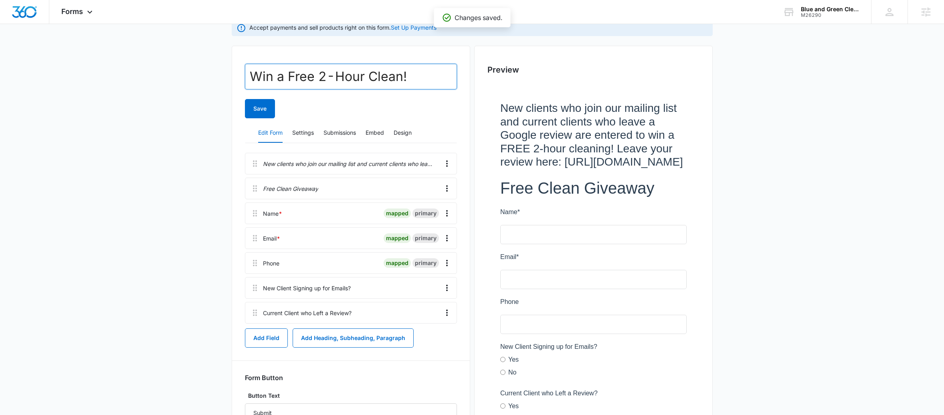
type input "Win a Free 2-Hour Clean!"
click at [584, 177] on div at bounding box center [594, 293] width 212 height 418
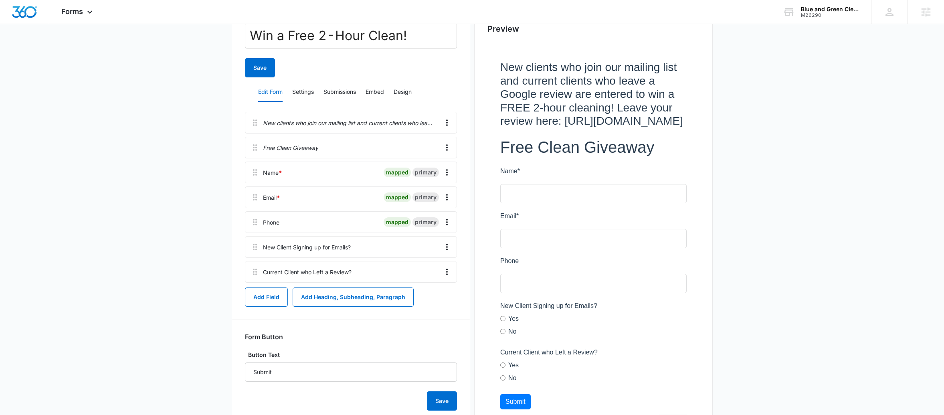
scroll to position [49, 0]
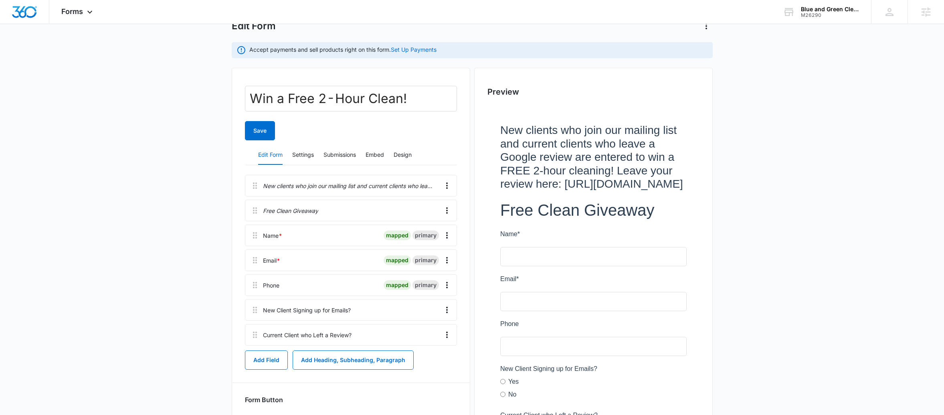
click at [380, 126] on div "Save" at bounding box center [351, 130] width 212 height 19
drag, startPoint x: 251, startPoint y: 213, endPoint x: 254, endPoint y: 178, distance: 35.4
click at [254, 178] on div "New clients who join our mailing list and current clients who leave a Google re…" at bounding box center [351, 260] width 212 height 171
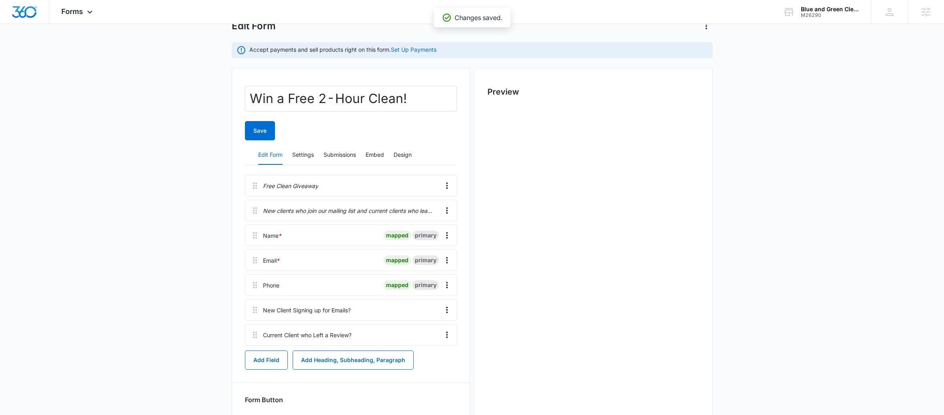
scroll to position [0, 0]
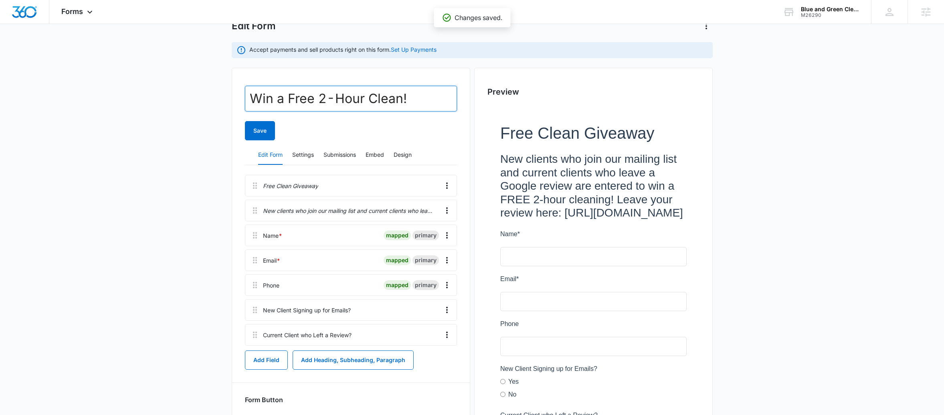
click at [394, 95] on input "Win a Free 2-Hour Clean!" at bounding box center [351, 99] width 212 height 26
click at [445, 188] on icon "Overflow Menu" at bounding box center [447, 186] width 10 height 10
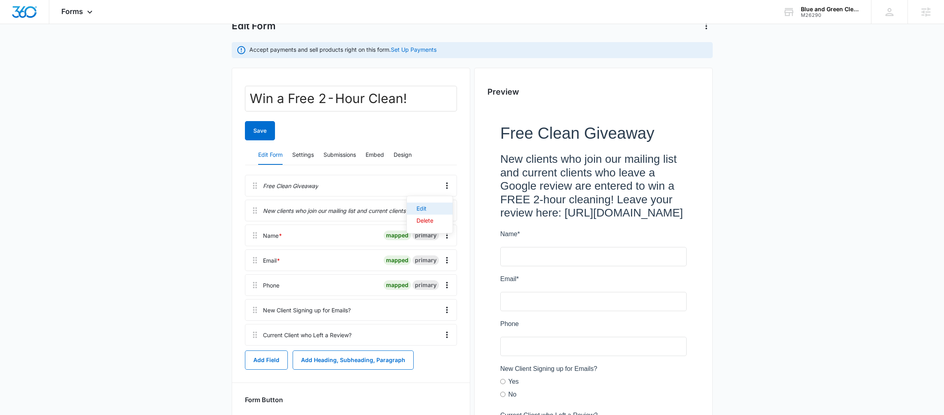
click at [434, 211] on button "Edit" at bounding box center [430, 209] width 46 height 12
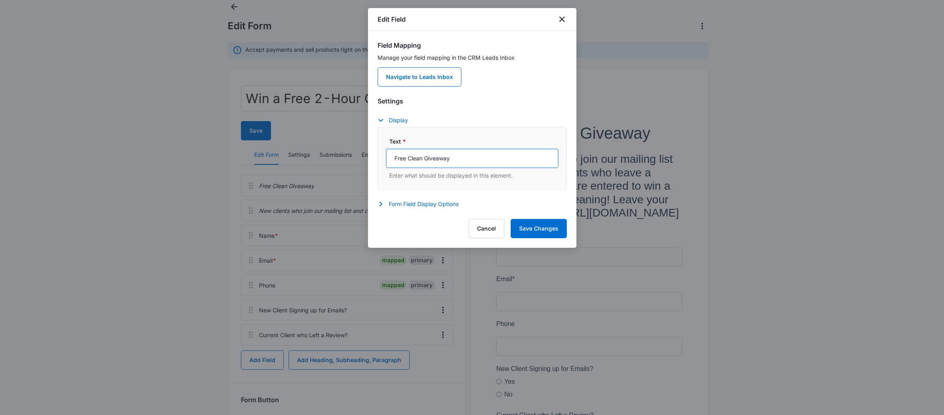
click at [435, 160] on input "Free Clean Giveaway" at bounding box center [472, 158] width 172 height 19
click at [434, 159] on input "Free Clean Giveaway" at bounding box center [472, 158] width 172 height 19
paste input "Win a Free 2-Hour Clean!"
type input "Win a Free 2-Hour Clean!"
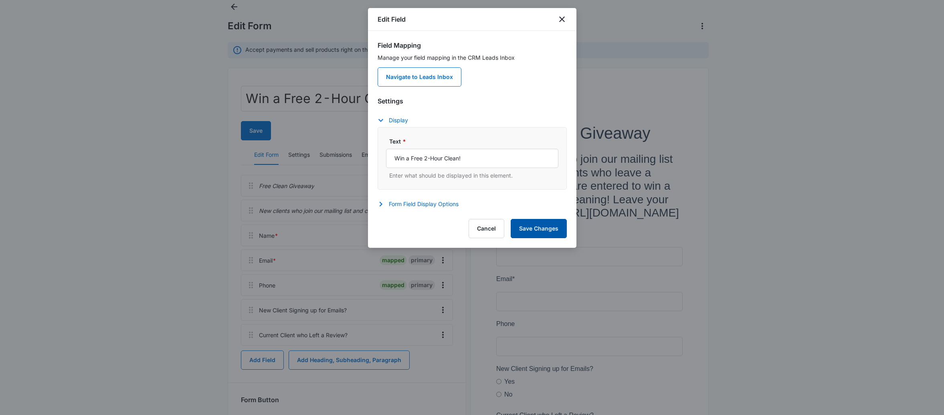
click at [531, 224] on button "Save Changes" at bounding box center [539, 228] width 56 height 19
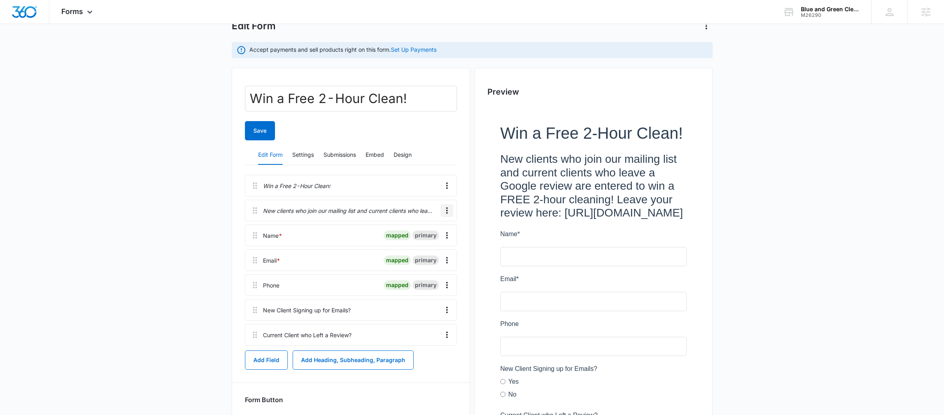
click at [446, 210] on icon "Overflow Menu" at bounding box center [447, 211] width 10 height 10
click at [437, 240] on button "Delete" at bounding box center [430, 245] width 46 height 12
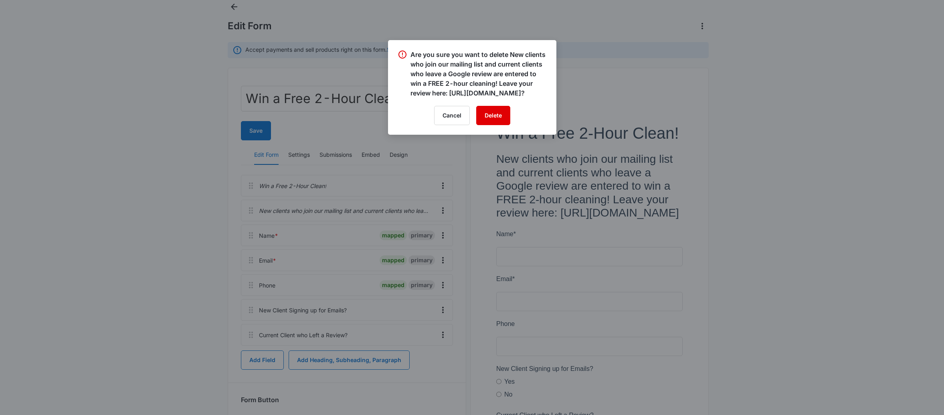
click at [498, 125] on button "Delete" at bounding box center [493, 115] width 34 height 19
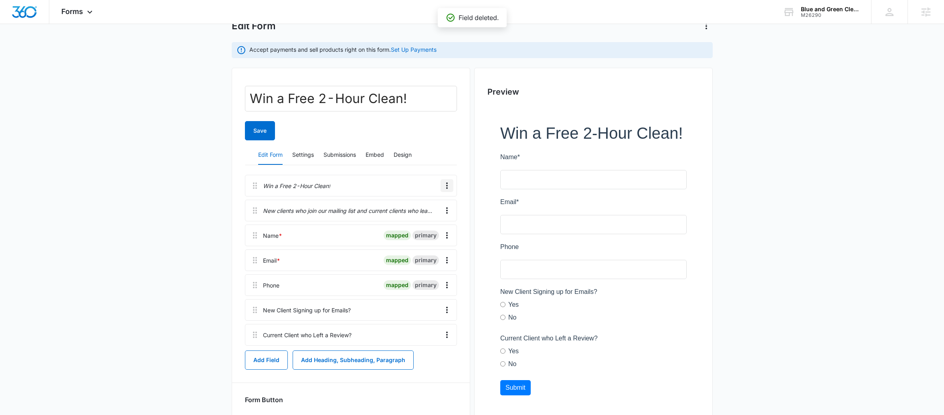
click at [447, 186] on icon "Overflow Menu" at bounding box center [447, 185] width 2 height 6
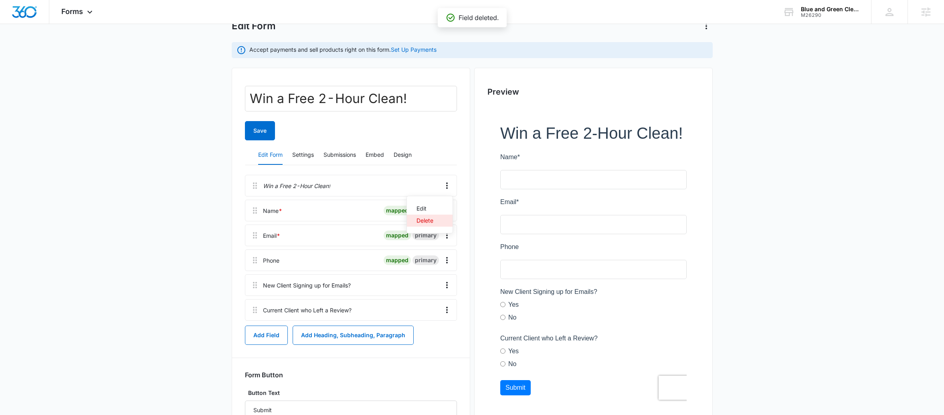
click at [428, 223] on div "Delete" at bounding box center [425, 221] width 17 height 6
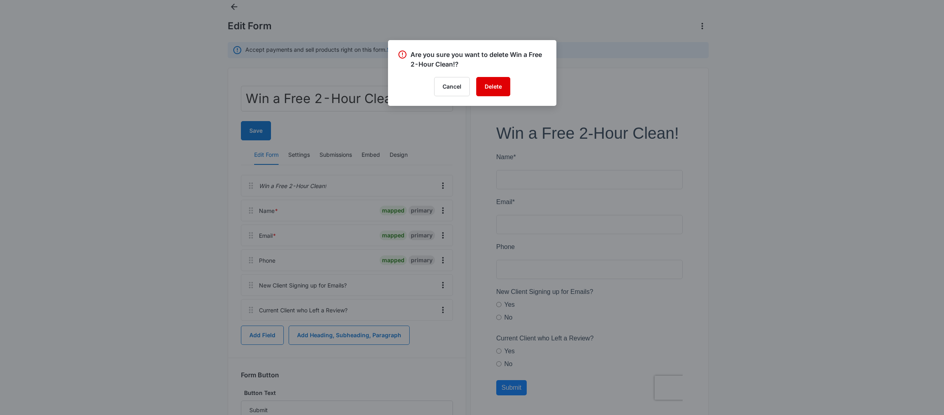
click at [497, 91] on button "Delete" at bounding box center [493, 86] width 34 height 19
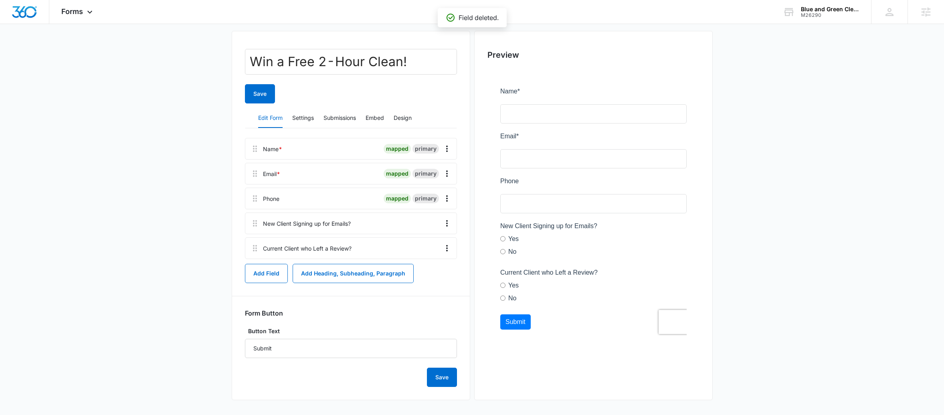
scroll to position [85, 0]
click at [334, 274] on button "Add Heading, Subheading, Paragraph" at bounding box center [353, 274] width 121 height 19
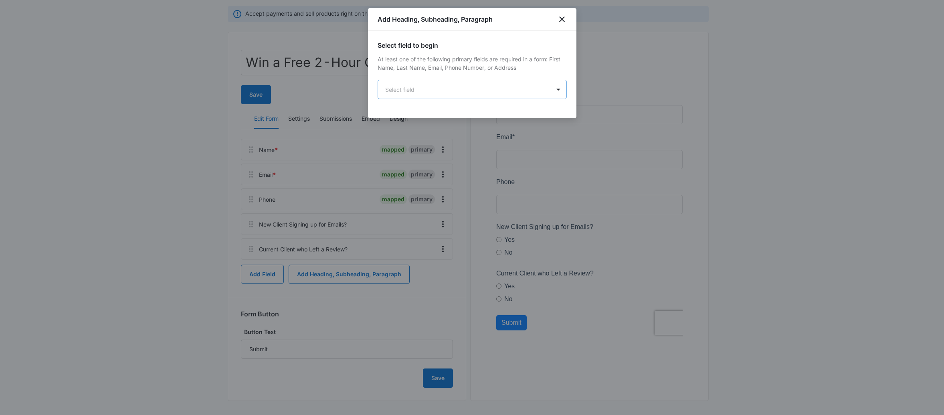
click at [462, 92] on body "Forms Apps Reputation Websites Forms CRM Email Social Scheduling POS Content Ad…" at bounding box center [472, 166] width 944 height 503
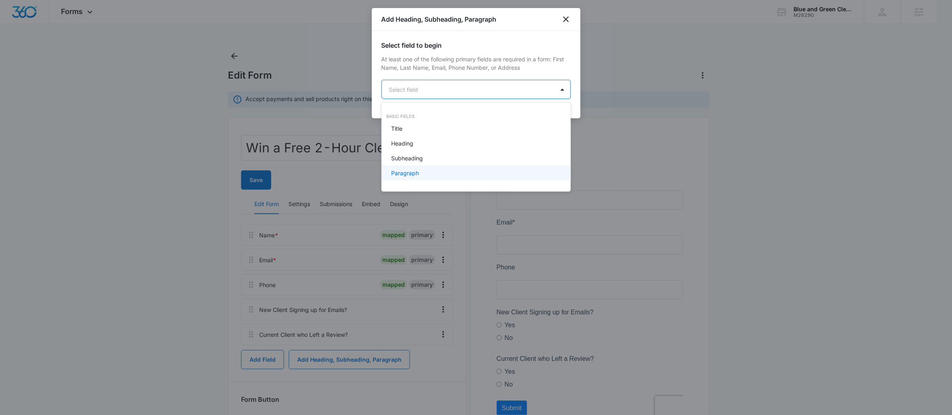
click at [430, 170] on div "Paragraph" at bounding box center [475, 173] width 168 height 8
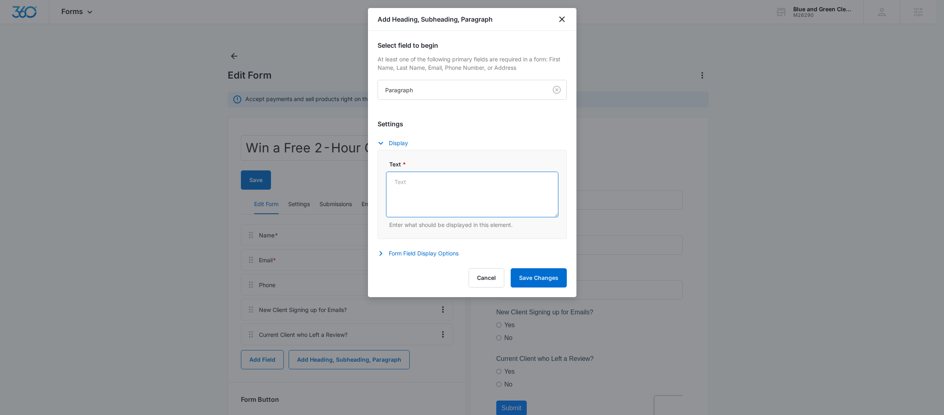
click at [443, 197] on textarea "Text *" at bounding box center [472, 195] width 172 height 46
click at [444, 191] on textarea "Text *" at bounding box center [472, 195] width 172 height 46
paste textarea "All entries require a completed submission form to be valid. Winners will be ra…"
type textarea "All entries require a completed submission form to be valid. Winners will be ra…"
drag, startPoint x: 559, startPoint y: 280, endPoint x: 552, endPoint y: 287, distance: 9.1
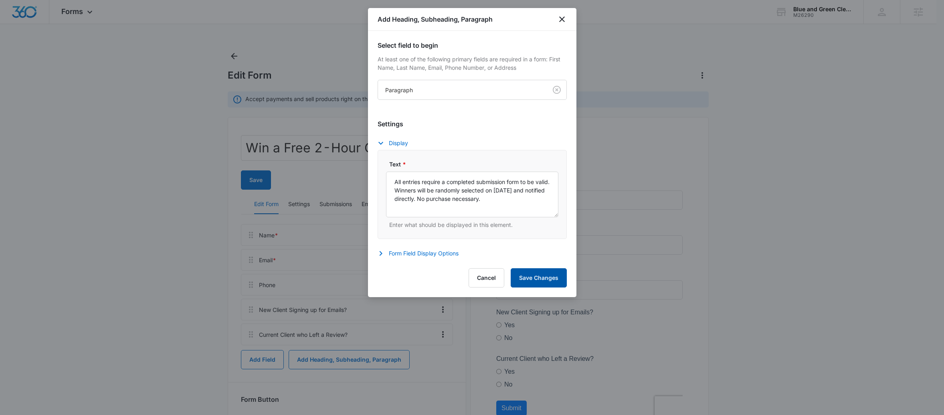
click at [559, 280] on button "Save Changes" at bounding box center [539, 277] width 56 height 19
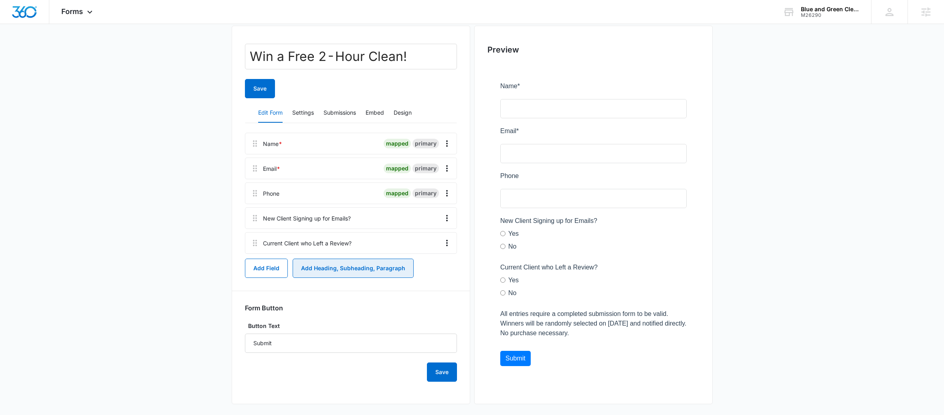
scroll to position [97, 0]
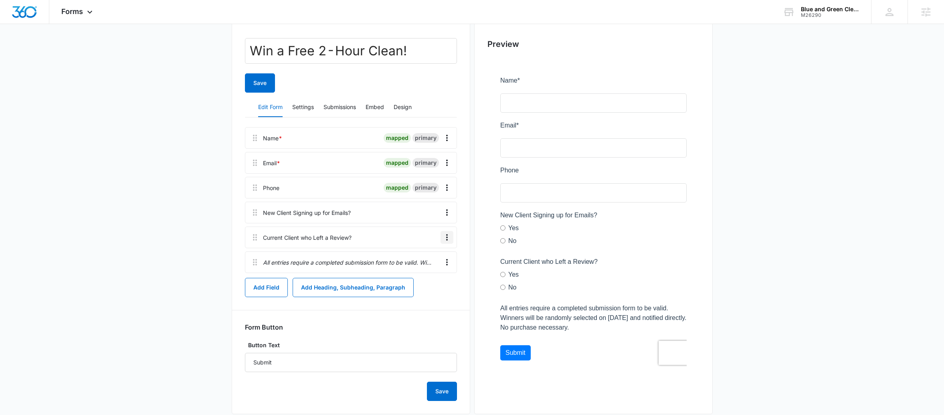
click at [446, 237] on icon "Overflow Menu" at bounding box center [447, 238] width 10 height 10
click at [422, 263] on div "Edit" at bounding box center [425, 260] width 17 height 6
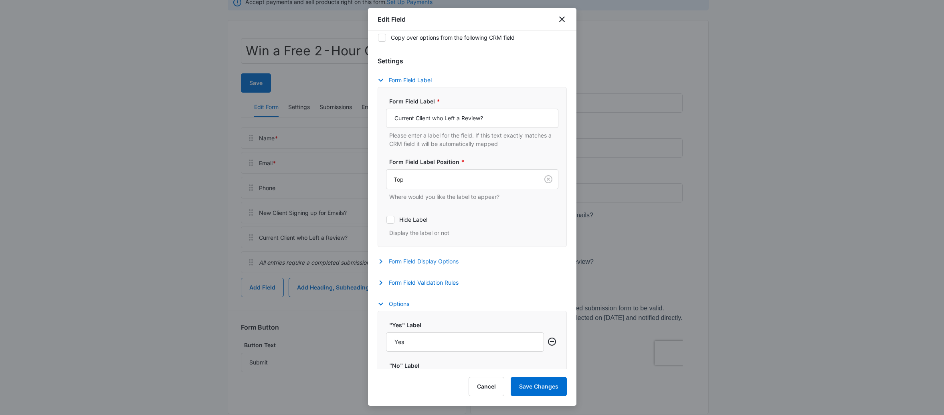
scroll to position [59, 0]
click at [406, 286] on button "Form Field Validation Rules" at bounding box center [422, 286] width 89 height 10
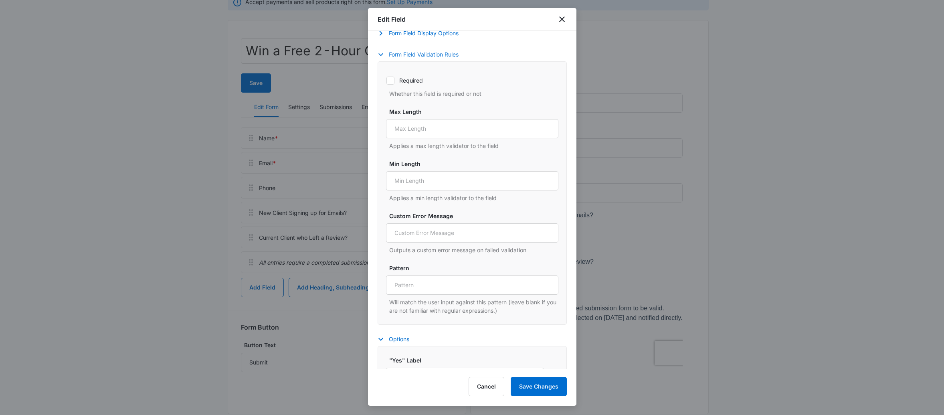
scroll to position [286, 0]
click at [396, 85] on label "Required" at bounding box center [472, 84] width 172 height 8
click at [387, 84] on input "Required" at bounding box center [386, 84] width 0 height 0
checkbox input "true"
click at [536, 385] on button "Save Changes" at bounding box center [539, 386] width 56 height 19
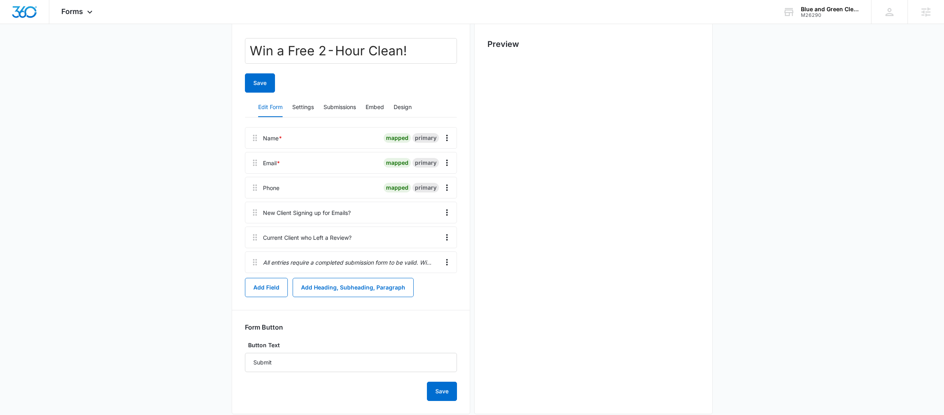
scroll to position [0, 0]
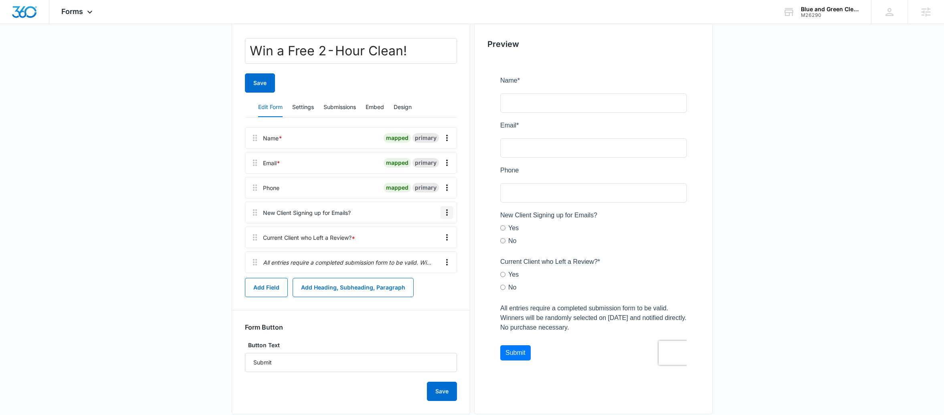
click at [448, 215] on icon "Overflow Menu" at bounding box center [447, 213] width 10 height 10
click at [431, 240] on button "Edit" at bounding box center [430, 235] width 46 height 12
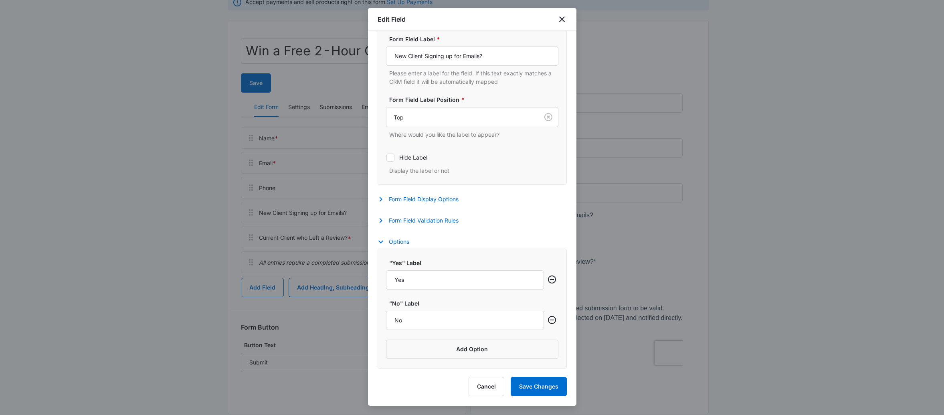
scroll to position [125, 0]
click at [413, 221] on button "Form Field Validation Rules" at bounding box center [422, 221] width 89 height 10
click at [409, 249] on label "Required" at bounding box center [472, 245] width 172 height 8
click at [387, 245] on input "Required" at bounding box center [386, 245] width 0 height 0
checkbox input "true"
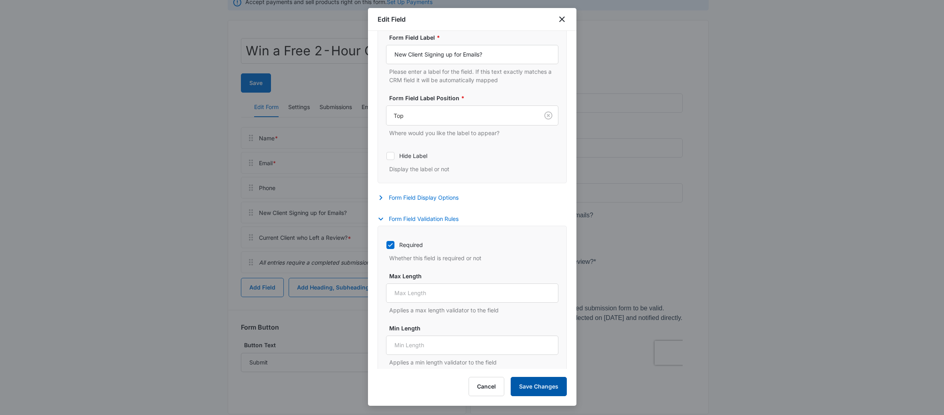
click at [526, 387] on button "Save Changes" at bounding box center [539, 386] width 56 height 19
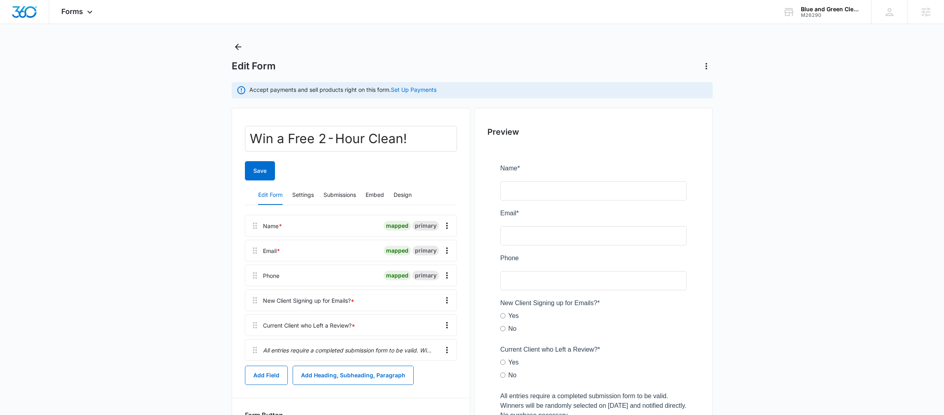
scroll to position [0, 0]
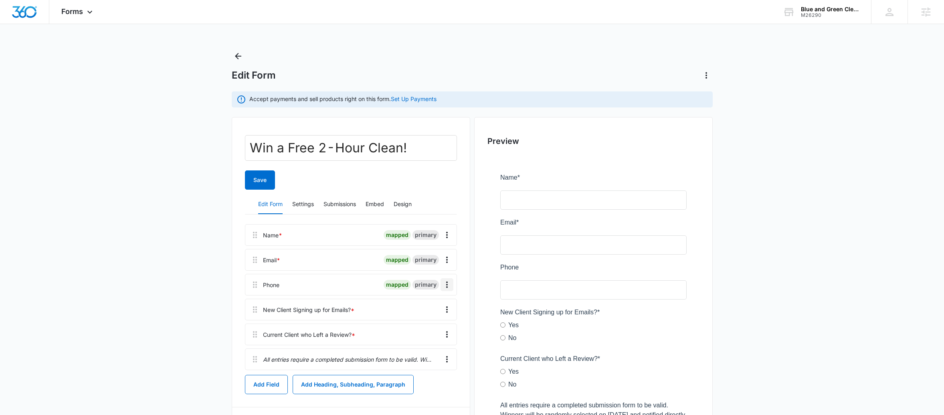
click at [449, 284] on icon "Overflow Menu" at bounding box center [447, 285] width 10 height 10
click at [438, 307] on button "Edit" at bounding box center [430, 308] width 46 height 12
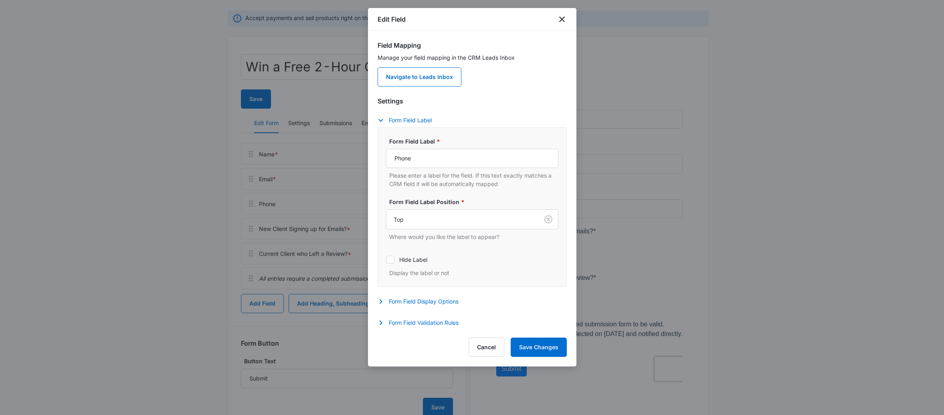
scroll to position [113, 0]
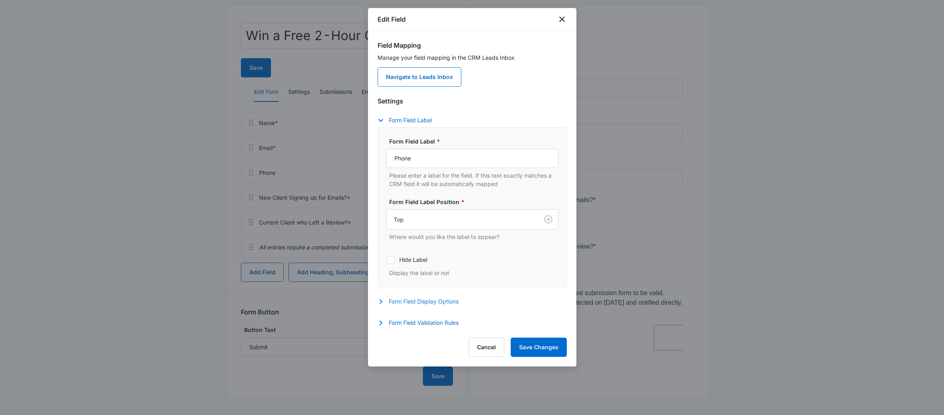
click at [452, 299] on button "Form Field Display Options" at bounding box center [422, 302] width 89 height 10
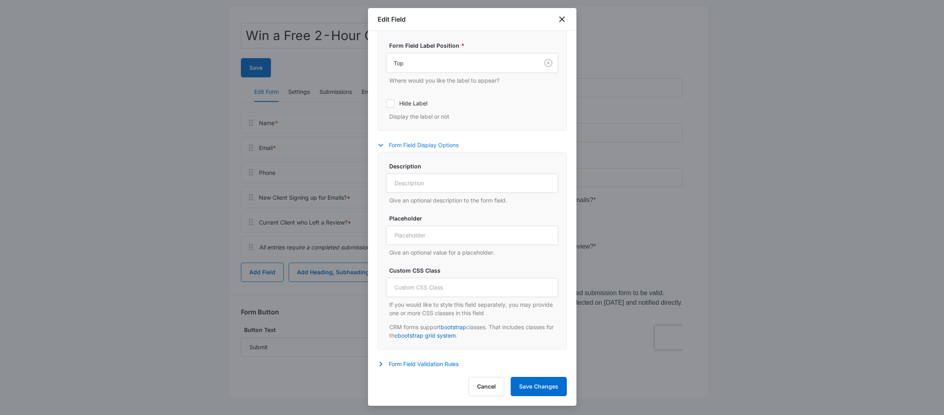
scroll to position [160, 0]
click at [438, 365] on button "Form Field Validation Rules" at bounding box center [422, 362] width 89 height 10
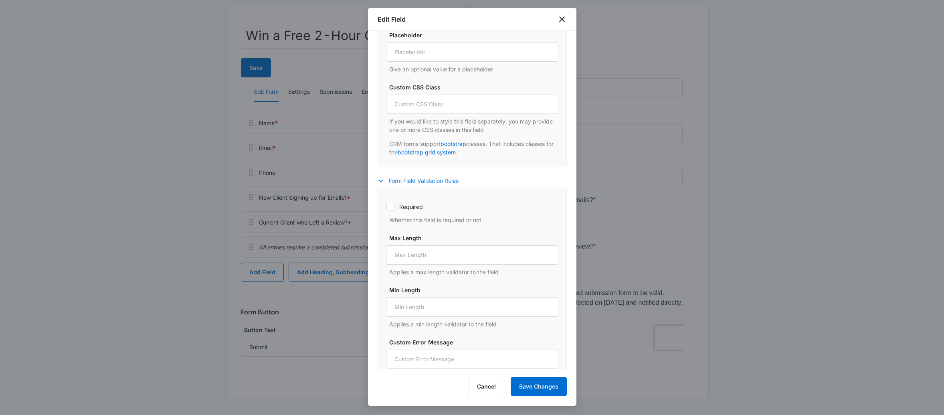
scroll to position [347, 0]
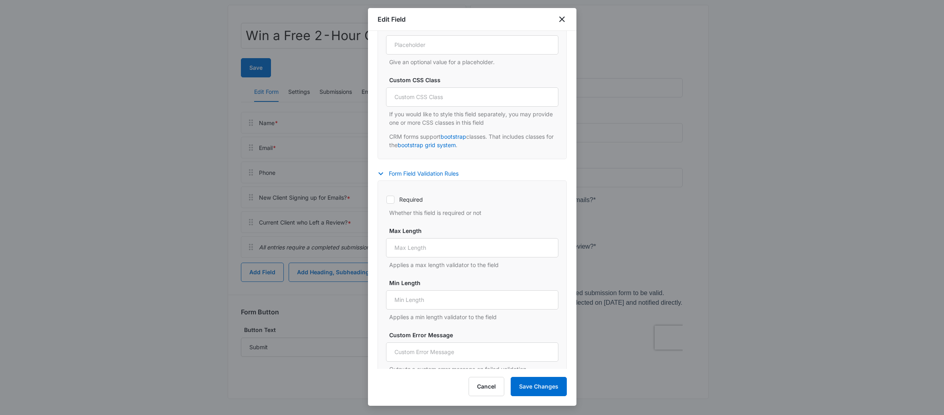
click at [410, 194] on div "Required Whether this field is required or not" at bounding box center [472, 203] width 172 height 26
click at [409, 199] on label "Required" at bounding box center [472, 199] width 172 height 8
click at [387, 199] on input "Required" at bounding box center [386, 199] width 0 height 0
checkbox input "true"
click at [535, 386] on button "Save Changes" at bounding box center [539, 386] width 56 height 19
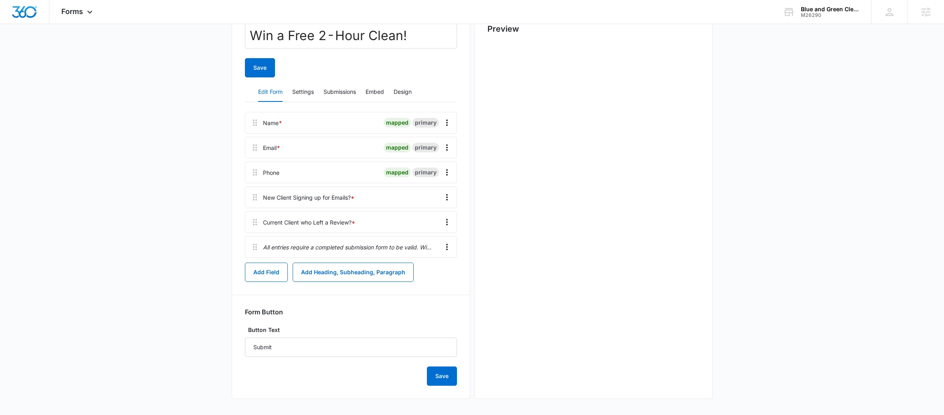
scroll to position [0, 0]
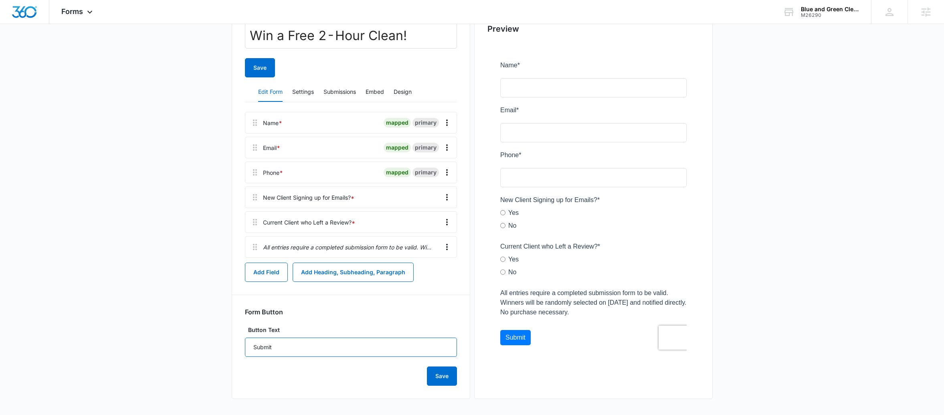
click at [370, 344] on input "Submit" at bounding box center [351, 347] width 212 height 19
click at [369, 344] on input "Submit" at bounding box center [351, 347] width 212 height 19
type input "Enter Now!"
click at [442, 382] on button "Save" at bounding box center [442, 376] width 30 height 19
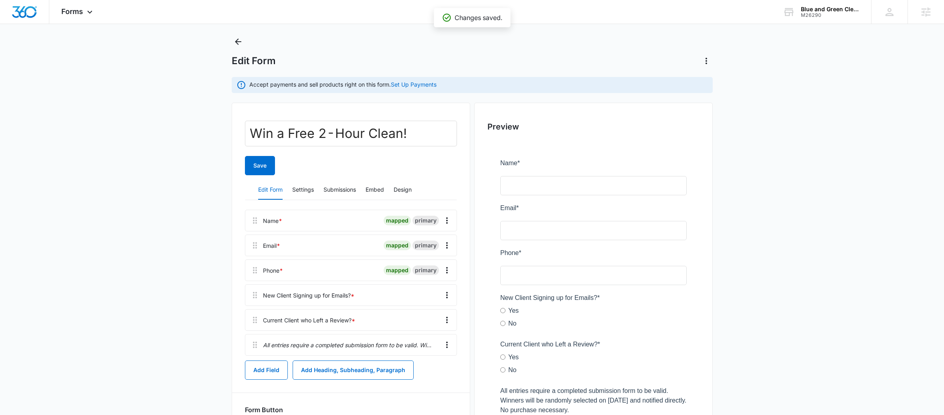
scroll to position [13, 0]
click at [382, 196] on button "Embed" at bounding box center [375, 191] width 18 height 19
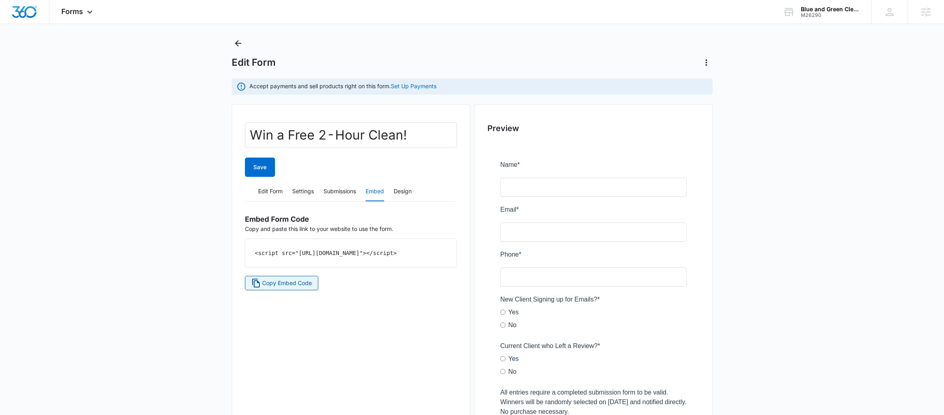
click at [316, 290] on button "Copy Embed Code" at bounding box center [282, 283] width 74 height 14
click at [309, 288] on span "Copy Embed Code" at bounding box center [287, 283] width 50 height 9
click at [332, 196] on button "Submissions" at bounding box center [340, 191] width 32 height 19
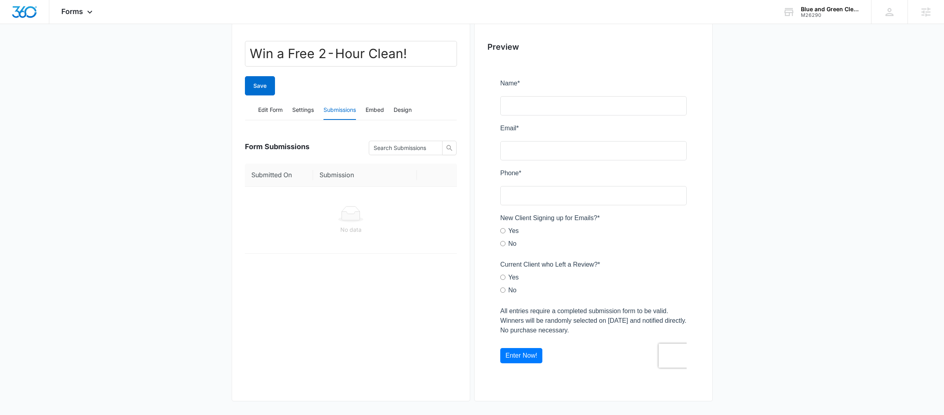
scroll to position [97, 0]
click at [627, 324] on div at bounding box center [594, 222] width 212 height 327
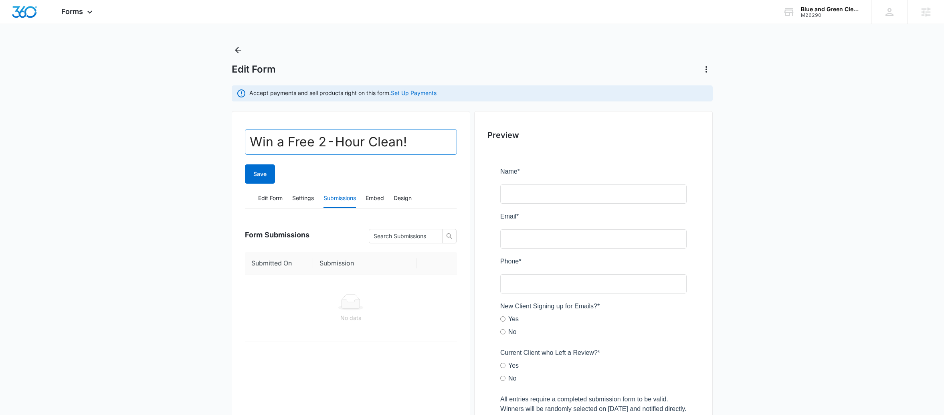
scroll to position [0, 0]
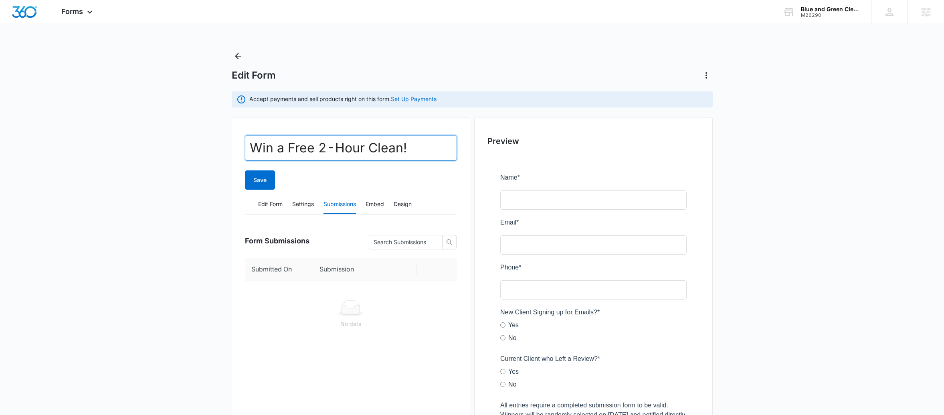
drag, startPoint x: 322, startPoint y: 151, endPoint x: 326, endPoint y: 155, distance: 6.0
click at [322, 152] on input "Win a Free 2-Hour Clean!" at bounding box center [351, 148] width 212 height 26
type input "Win a Free 4-Hour Clean!"
click at [261, 210] on button "Edit Form" at bounding box center [270, 204] width 24 height 19
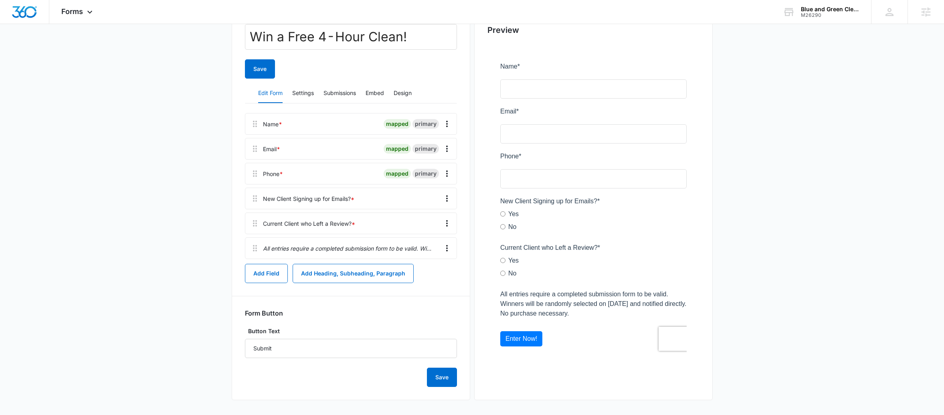
scroll to position [113, 0]
click at [403, 245] on p "All entries require a completed submission form to be valid. Winners will be ra…" at bounding box center [348, 247] width 171 height 8
click at [452, 239] on div "All entries require a completed submission form to be valid. Winners will be ra…" at bounding box center [351, 247] width 212 height 22
click at [451, 243] on icon "Overflow Menu" at bounding box center [447, 247] width 10 height 10
click at [428, 267] on div "Edit" at bounding box center [425, 270] width 17 height 6
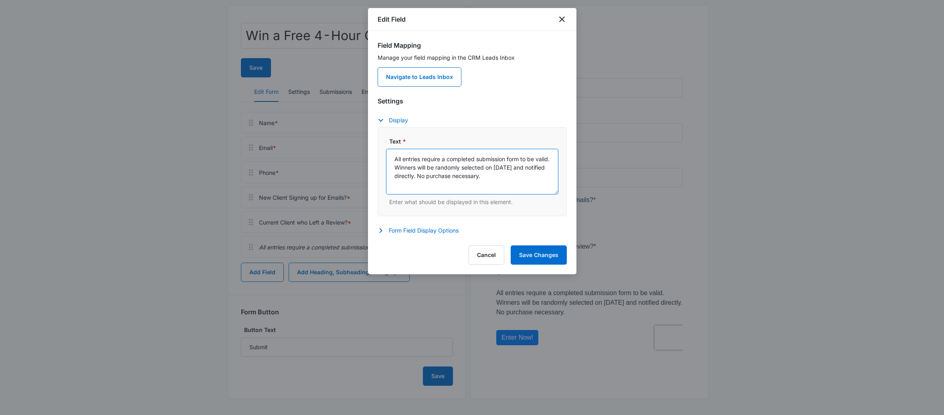
drag, startPoint x: 519, startPoint y: 170, endPoint x: 525, endPoint y: 171, distance: 6.1
click at [519, 170] on textarea "All entries require a completed submission form to be valid. Winners will be ra…" at bounding box center [472, 172] width 172 height 46
type textarea "All entries require a completed submission form to be valid. Winners will be ra…"
click at [540, 253] on button "Save Changes" at bounding box center [539, 254] width 56 height 19
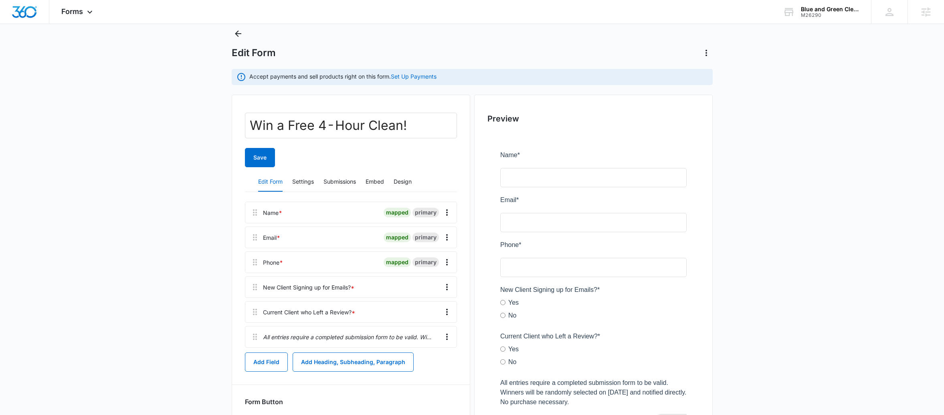
scroll to position [0, 0]
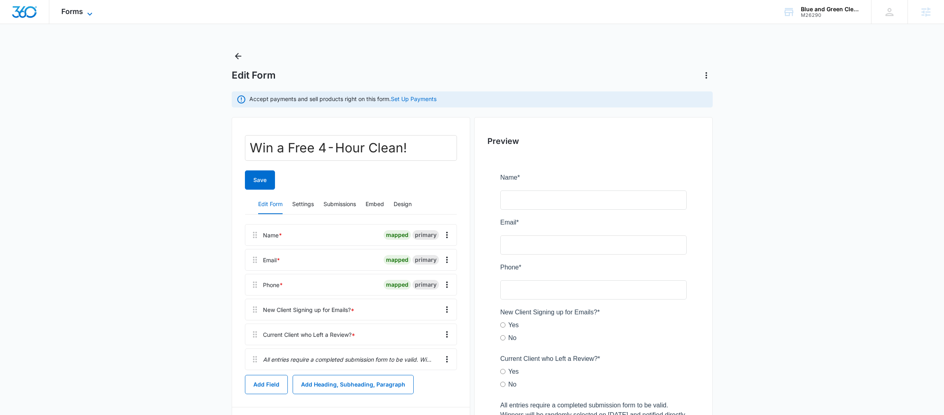
click at [78, 12] on span "Forms" at bounding box center [72, 11] width 22 height 8
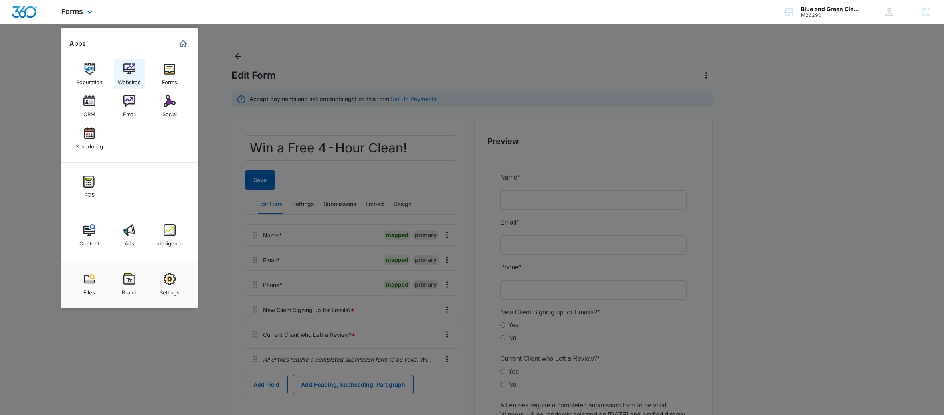
click at [133, 71] on img at bounding box center [130, 69] width 12 height 12
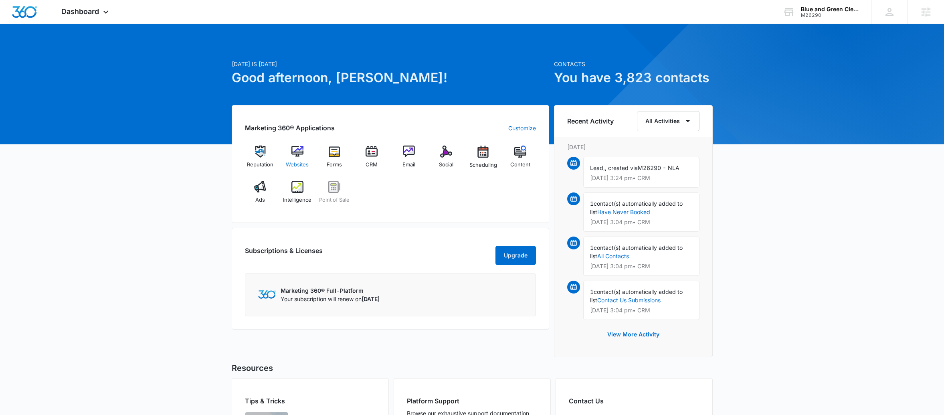
click at [306, 151] on div "Websites" at bounding box center [297, 160] width 31 height 29
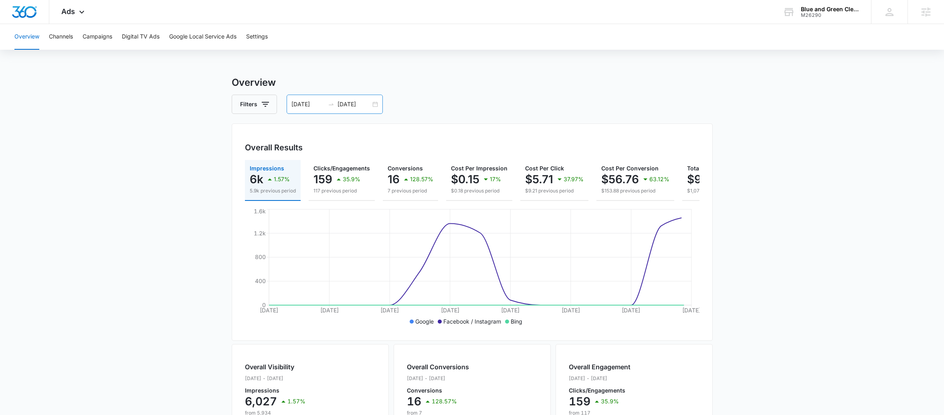
click at [369, 109] on div "[DATE] [DATE]" at bounding box center [335, 104] width 96 height 19
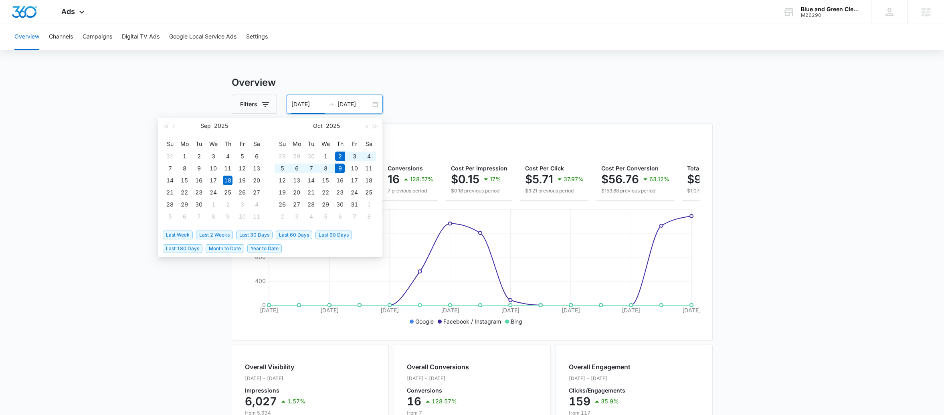
click at [183, 234] on span "Last Week" at bounding box center [178, 235] width 30 height 9
type input "[DATE]"
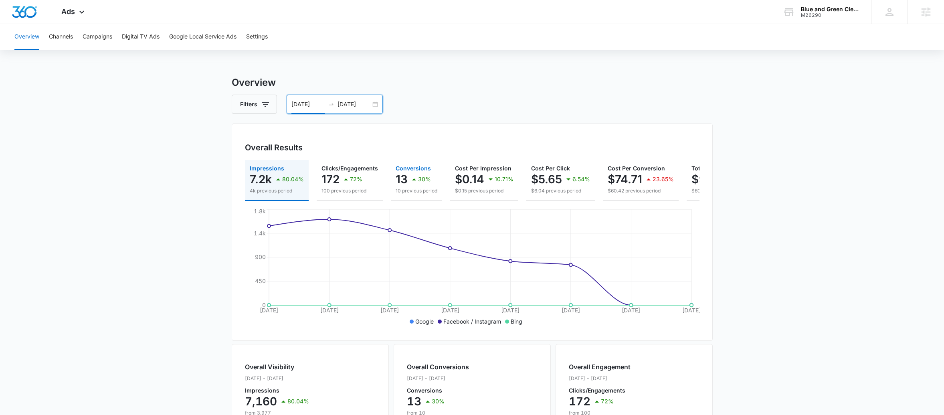
click at [392, 193] on button "Conversions 13 30% 10 previous period" at bounding box center [416, 180] width 51 height 41
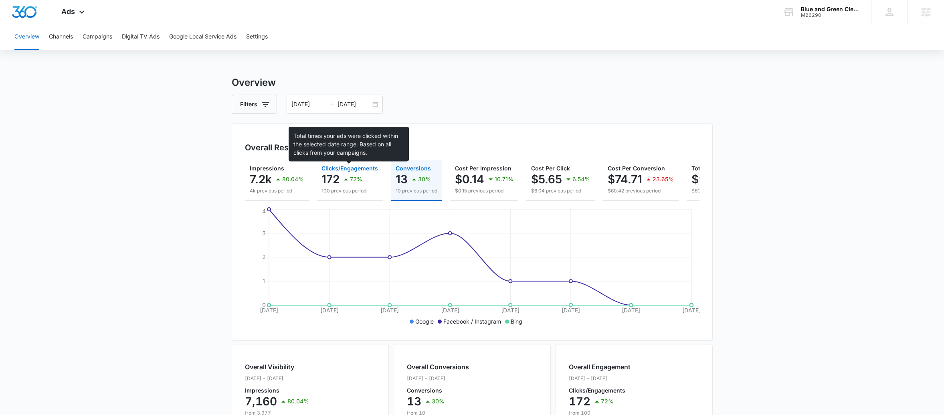
click at [330, 170] on span "Clicks/Engagements" at bounding box center [350, 168] width 57 height 7
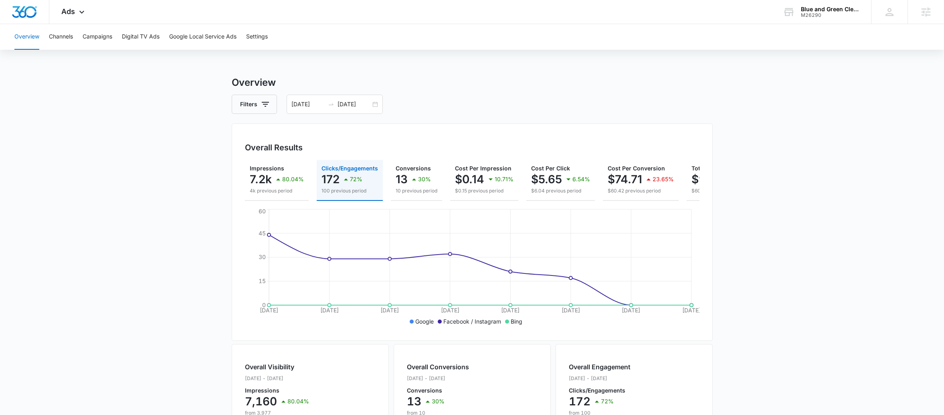
click at [387, 99] on div "Filters [DATE] [DATE]" at bounding box center [472, 104] width 481 height 19
click at [379, 102] on div "[DATE] [DATE]" at bounding box center [335, 104] width 96 height 19
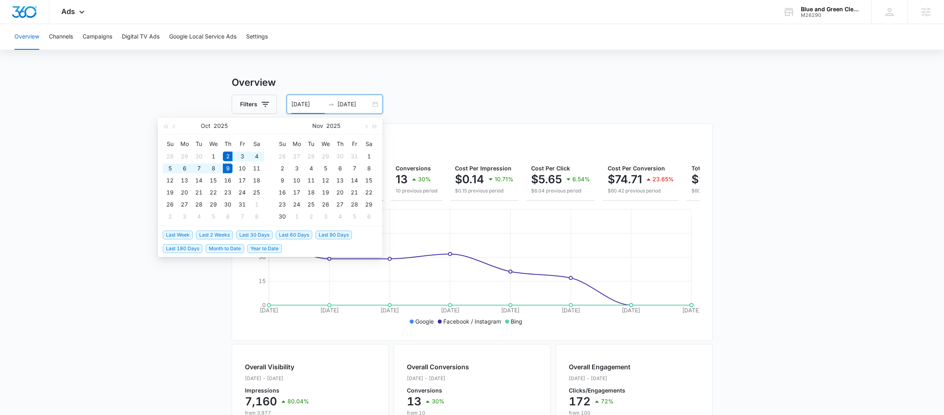
click at [204, 240] on li "Last 2 Weeks" at bounding box center [216, 235] width 40 height 14
click at [206, 235] on span "Last 2 Weeks" at bounding box center [214, 235] width 37 height 9
type input "[DATE]"
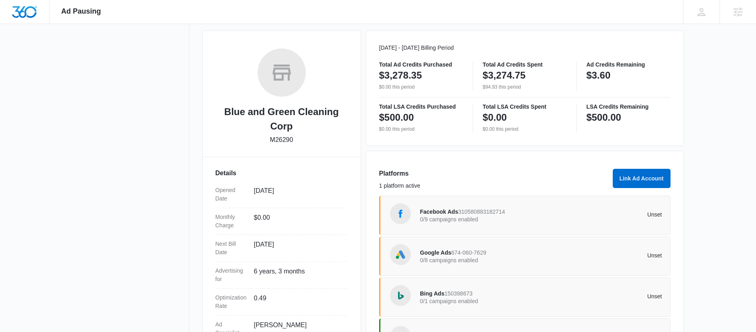
scroll to position [132, 0]
